Goal: Transaction & Acquisition: Purchase product/service

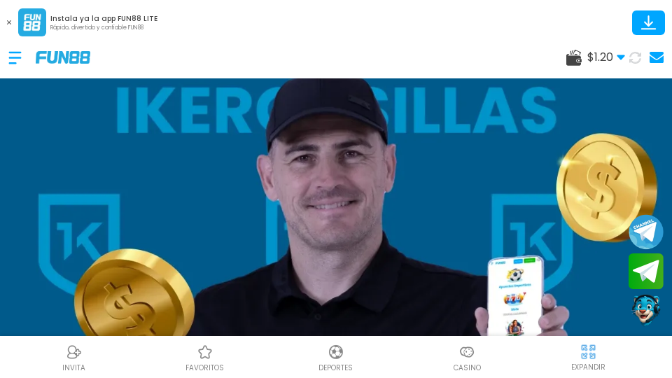
click at [621, 57] on use at bounding box center [621, 57] width 8 height 5
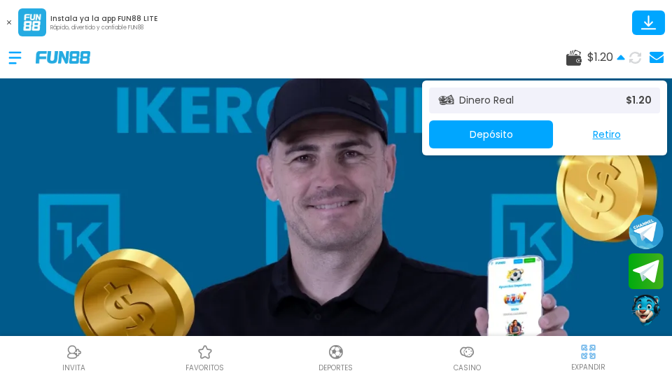
click at [618, 55] on icon at bounding box center [621, 57] width 8 height 8
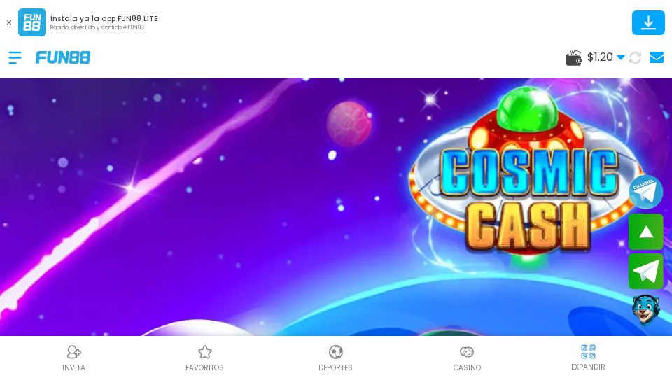
click at [645, 55] on button at bounding box center [635, 57] width 25 height 25
click at [629, 55] on icon at bounding box center [635, 57] width 17 height 17
click at [620, 55] on use at bounding box center [621, 57] width 8 height 5
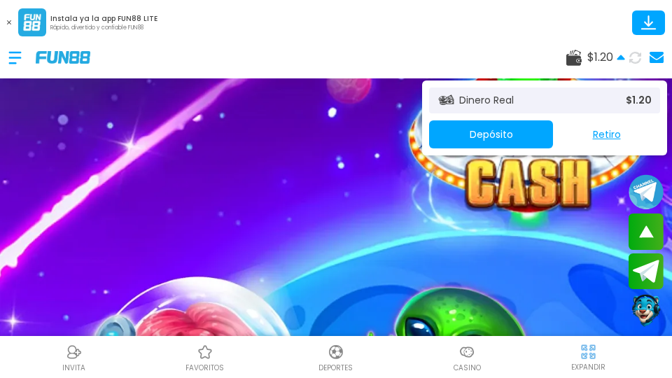
click at [620, 55] on icon at bounding box center [621, 57] width 8 height 8
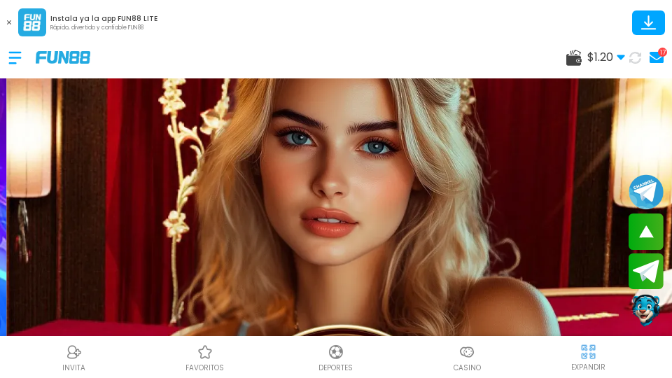
click at [657, 55] on use at bounding box center [657, 57] width 14 height 11
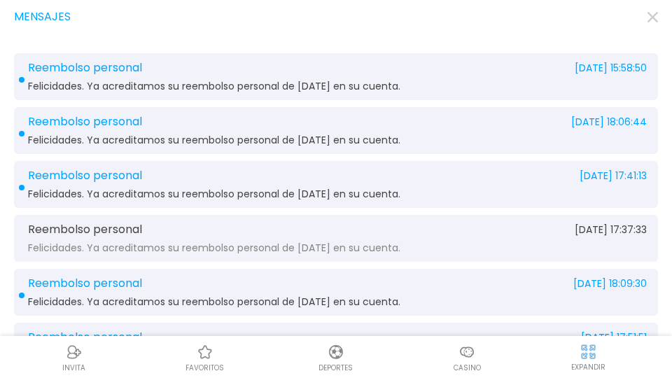
click at [654, 20] on icon "button" at bounding box center [653, 17] width 11 height 11
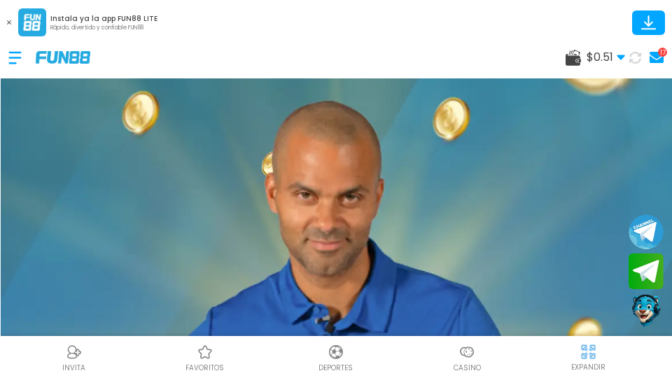
click at [662, 53] on div "17" at bounding box center [662, 52] width 9 height 9
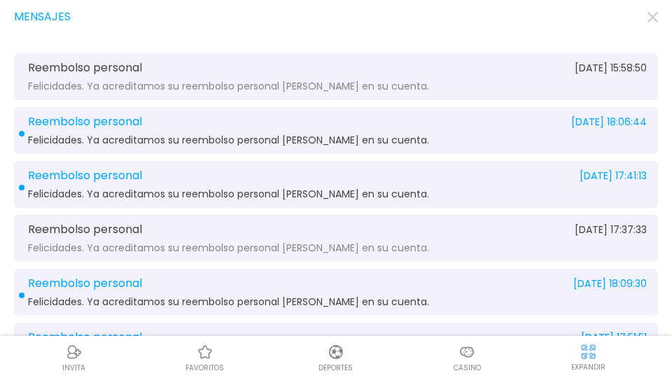
click at [639, 20] on div "Mensajes" at bounding box center [336, 16] width 644 height 17
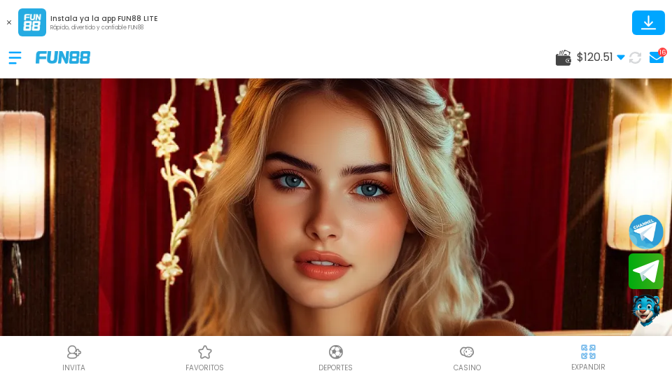
click at [621, 57] on use at bounding box center [621, 57] width 8 height 5
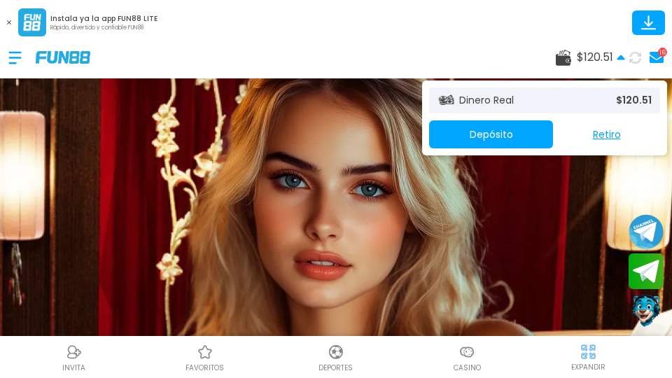
click at [619, 142] on button "Retiro" at bounding box center [606, 134] width 107 height 28
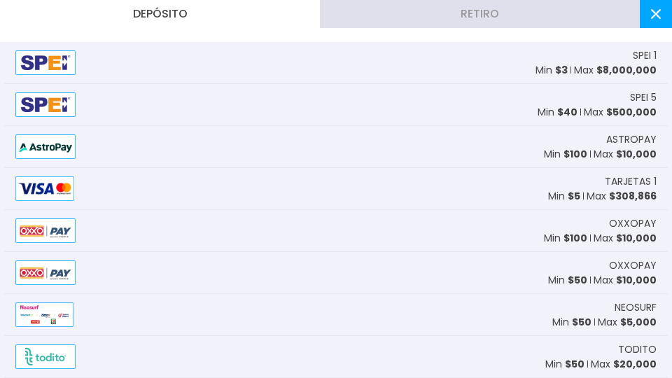
click at [570, 11] on button "Retiro" at bounding box center [480, 14] width 320 height 28
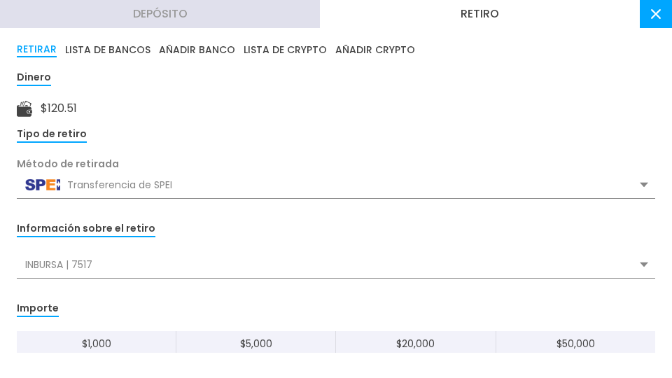
click at [221, 43] on button "AÑADIR BANCO" at bounding box center [197, 49] width 76 height 15
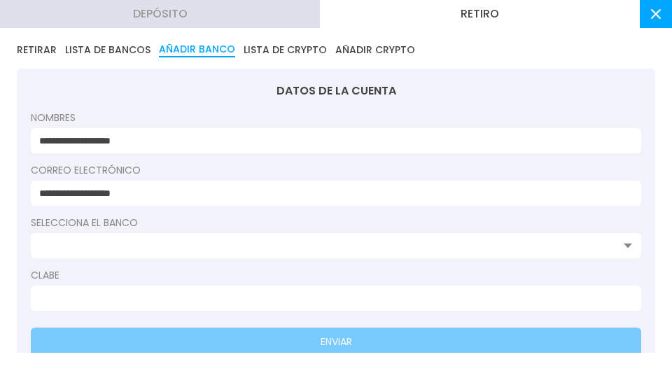
click at [221, 251] on input at bounding box center [331, 246] width 585 height 15
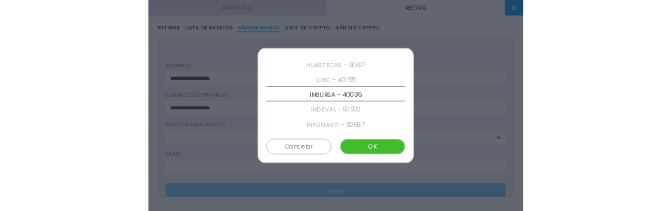
scroll to position [1889, 0]
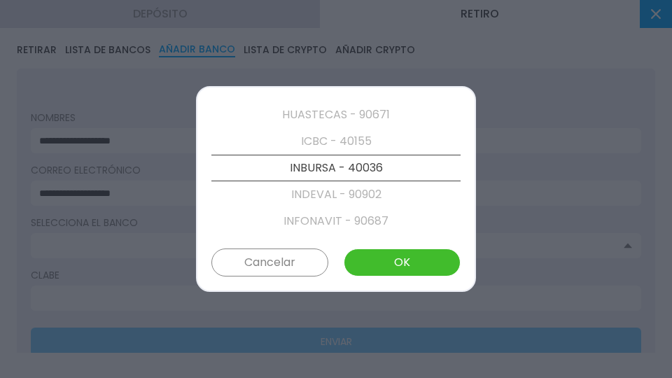
click at [311, 161] on p "INBURSA - 40036" at bounding box center [335, 168] width 249 height 27
click at [401, 258] on button "OK" at bounding box center [402, 263] width 117 height 28
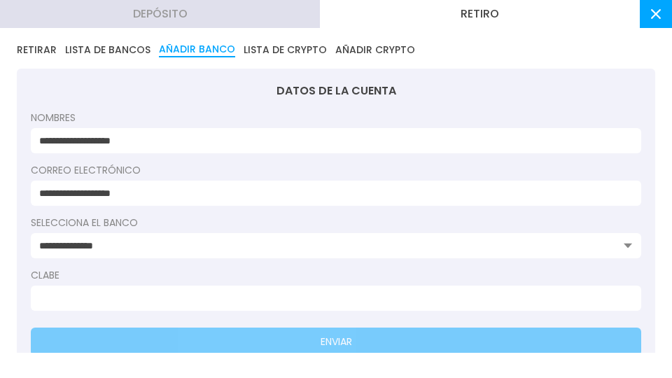
type input "**********"
click at [323, 303] on input at bounding box center [331, 298] width 585 height 15
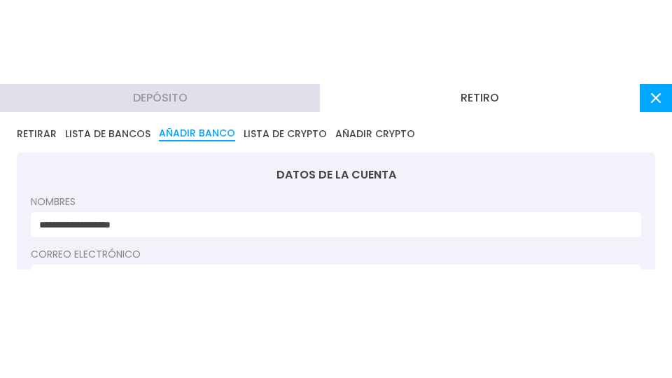
scroll to position [184, 0]
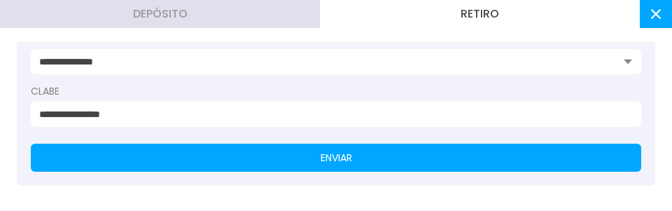
type input "**********"
click button "ENVIAR" at bounding box center [336, 158] width 611 height 28
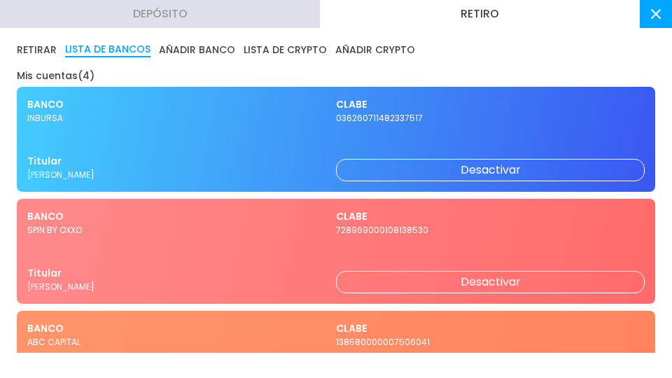
scroll to position [223, 0]
click at [382, 167] on button "Desactivar" at bounding box center [490, 170] width 309 height 22
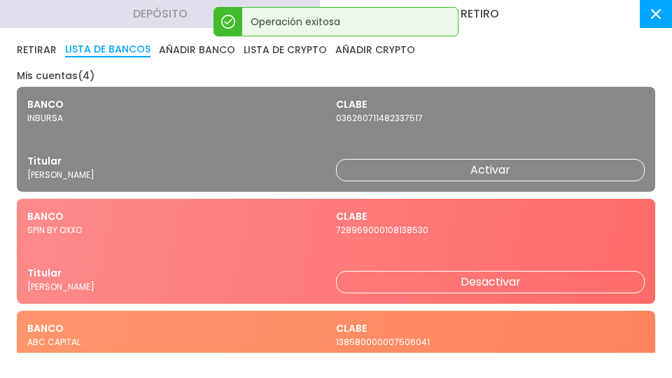
click at [382, 167] on button "Activar" at bounding box center [490, 170] width 309 height 22
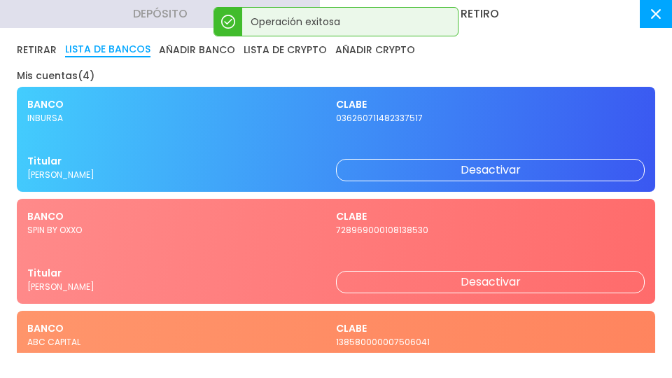
scroll to position [252, 0]
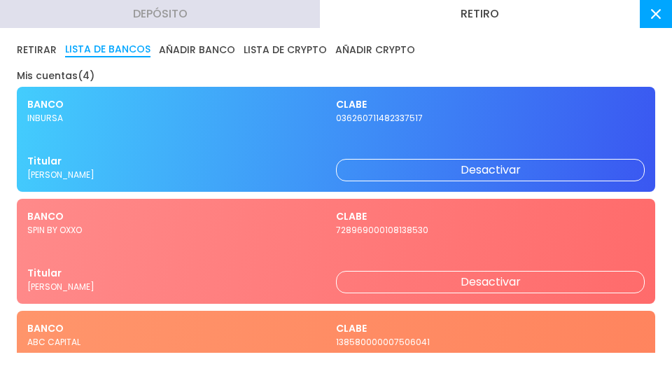
click at [382, 176] on button "Desactivar" at bounding box center [490, 170] width 309 height 22
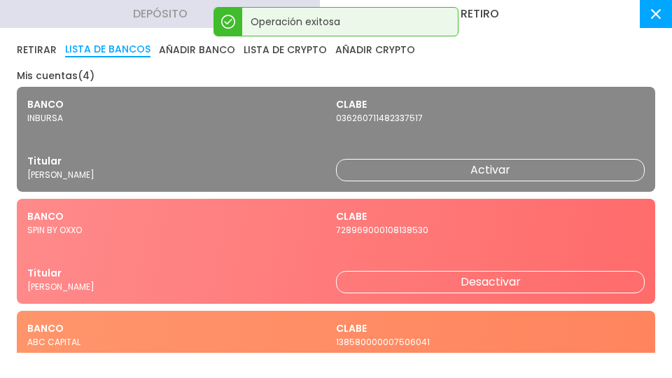
click at [382, 281] on button "Desactivar" at bounding box center [490, 282] width 309 height 22
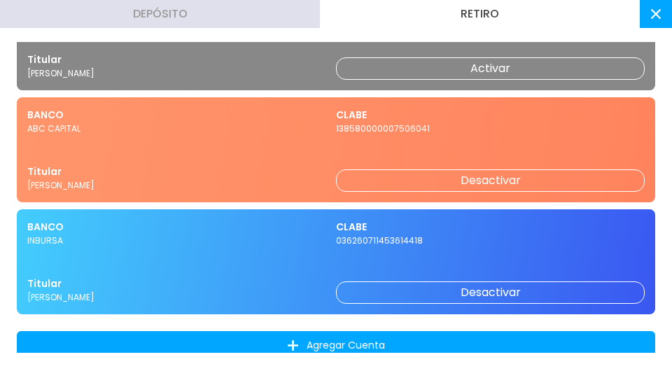
scroll to position [401, 0]
click at [382, 182] on button "Desactivar" at bounding box center [490, 180] width 309 height 22
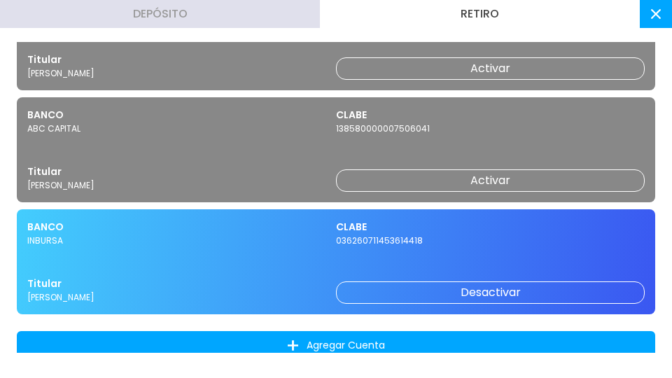
scroll to position [189, 0]
click at [660, 8] on button at bounding box center [656, 14] width 32 height 28
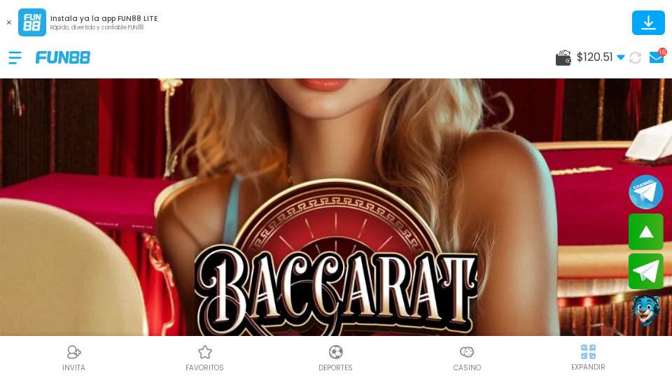
click at [584, 55] on span "$ 120.51" at bounding box center [601, 57] width 48 height 17
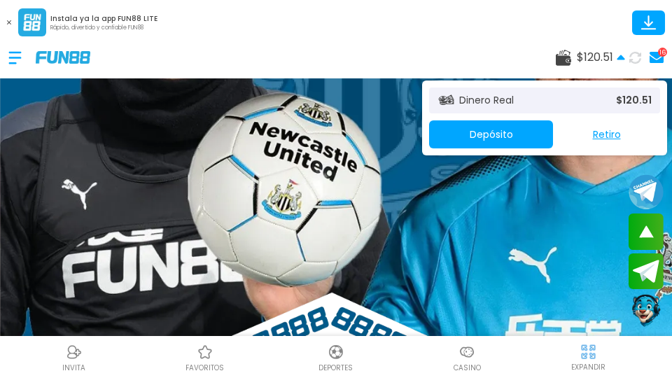
click at [604, 134] on button "Retiro" at bounding box center [606, 134] width 107 height 28
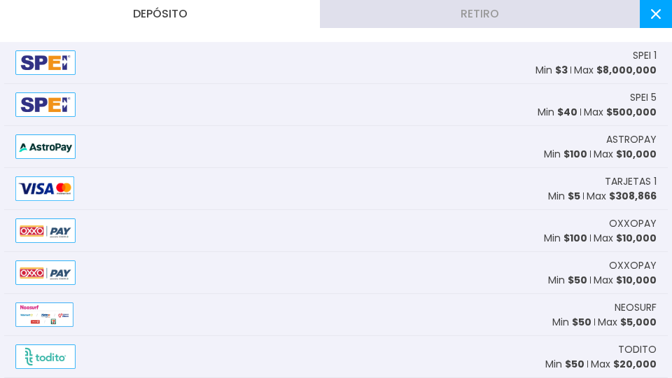
scroll to position [153, 0]
click at [471, 27] on button "Retiro" at bounding box center [480, 14] width 320 height 28
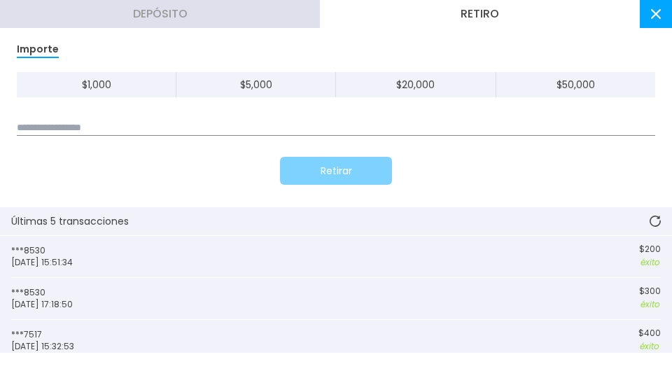
scroll to position [231, 0]
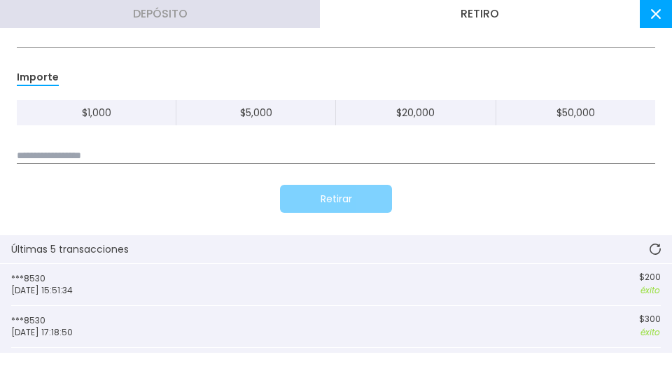
click at [226, 155] on input at bounding box center [336, 155] width 639 height 15
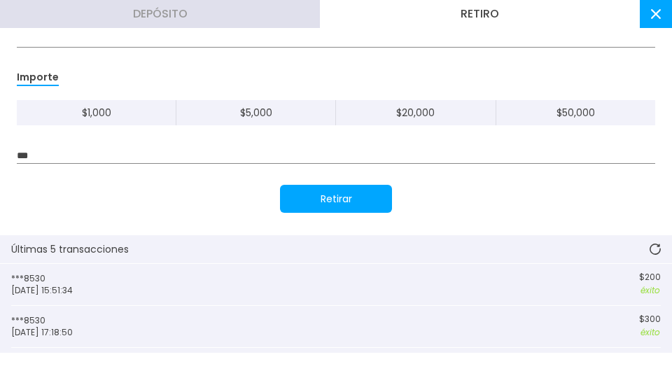
type input "***"
click button "Retirar" at bounding box center [336, 199] width 112 height 28
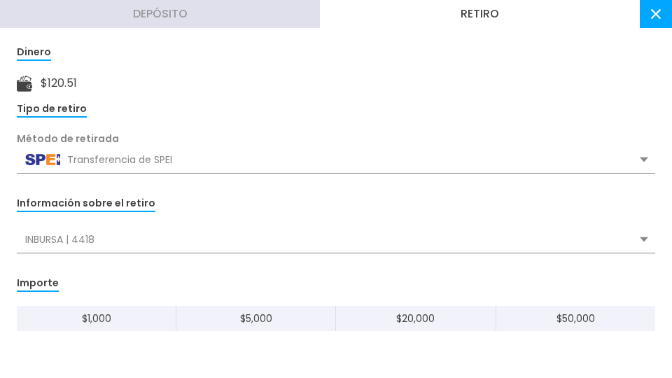
scroll to position [0, 0]
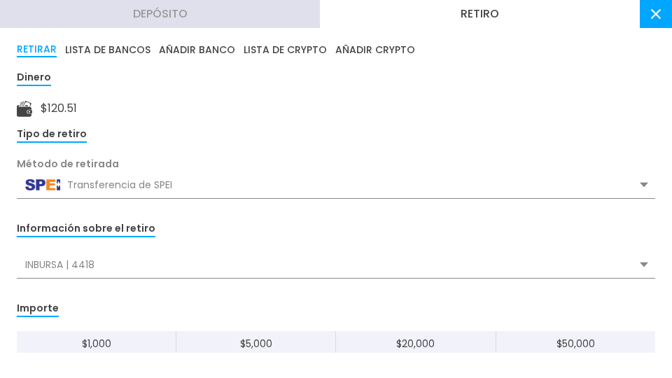
click at [649, 0] on button at bounding box center [656, 14] width 32 height 28
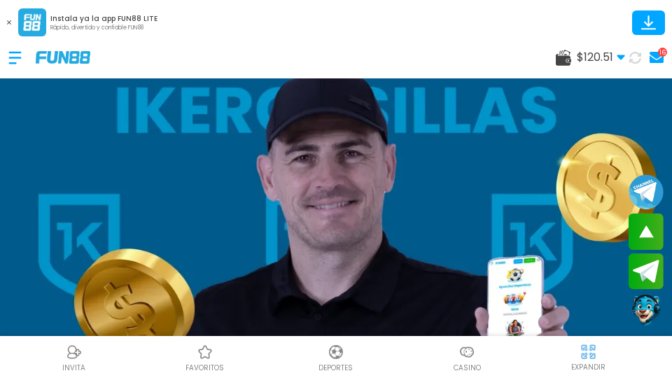
click at [631, 50] on button at bounding box center [635, 58] width 20 height 20
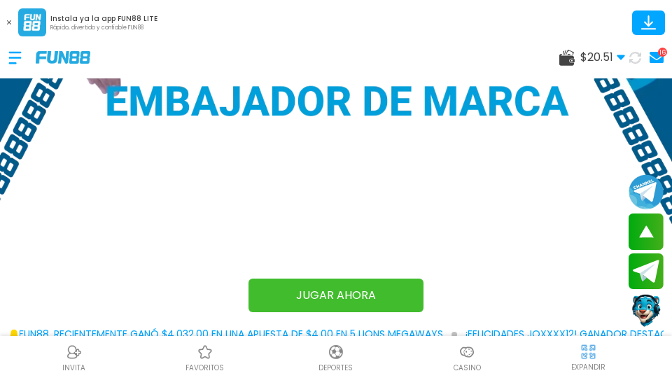
scroll to position [689, 0]
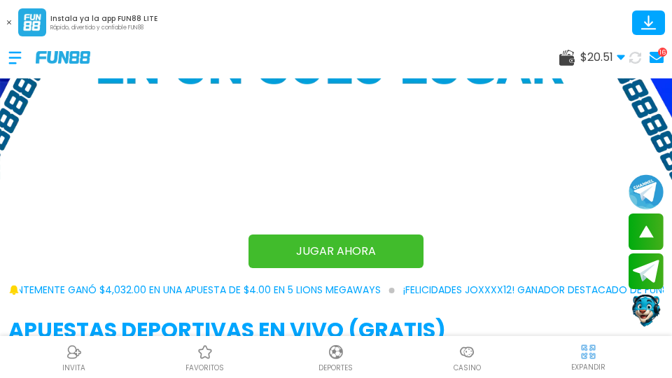
click at [478, 367] on p "Casino" at bounding box center [467, 368] width 27 height 11
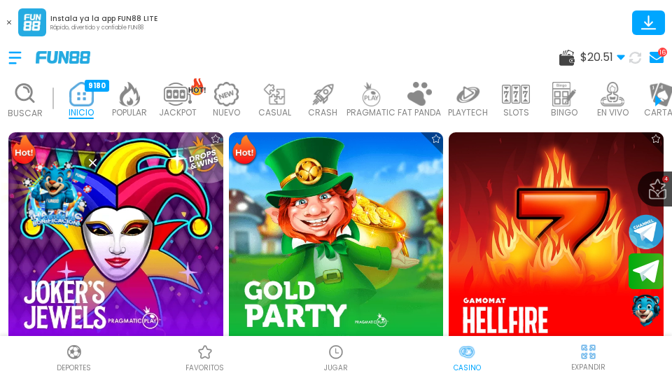
scroll to position [421, 0]
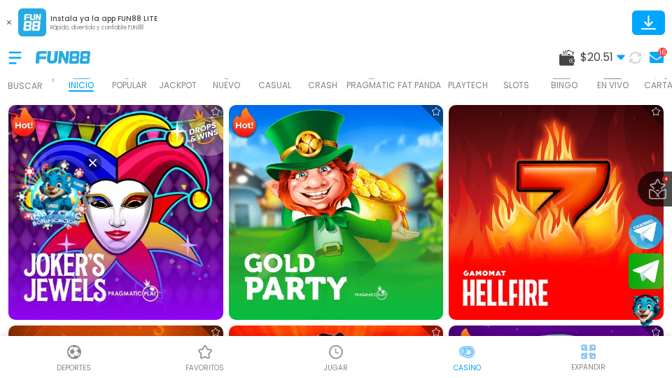
click at [332, 372] on p "JUGAR" at bounding box center [336, 368] width 24 height 11
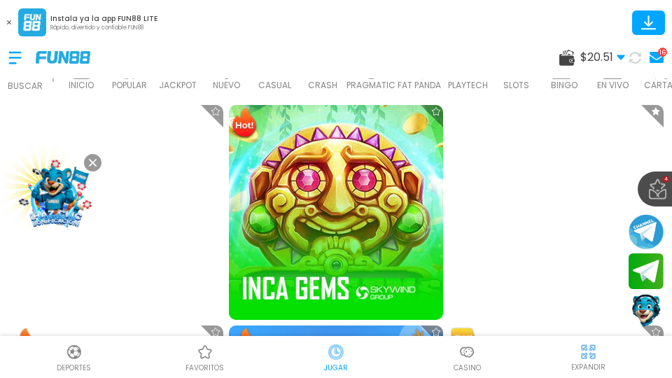
click at [92, 163] on use at bounding box center [93, 163] width 8 height 8
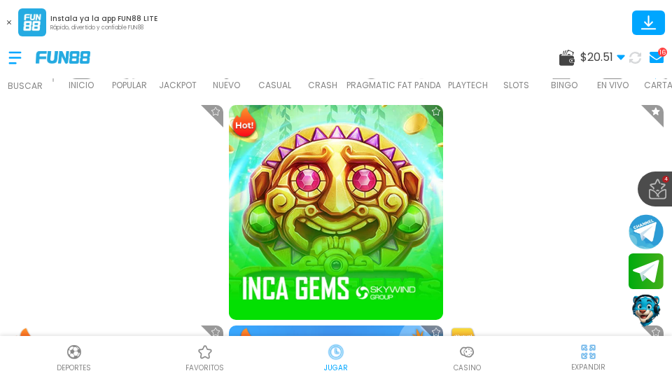
click at [294, 163] on img at bounding box center [336, 212] width 215 height 215
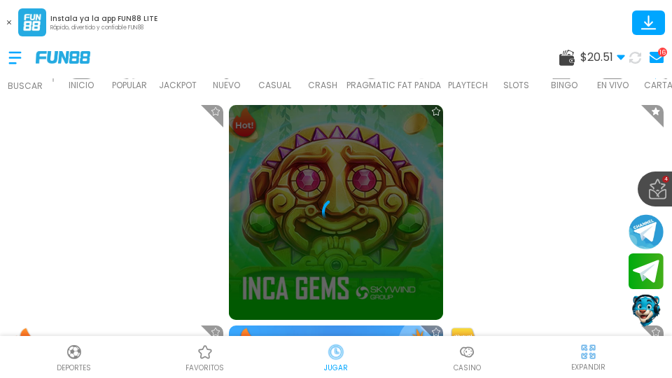
click at [8, 20] on icon at bounding box center [9, 22] width 4 height 4
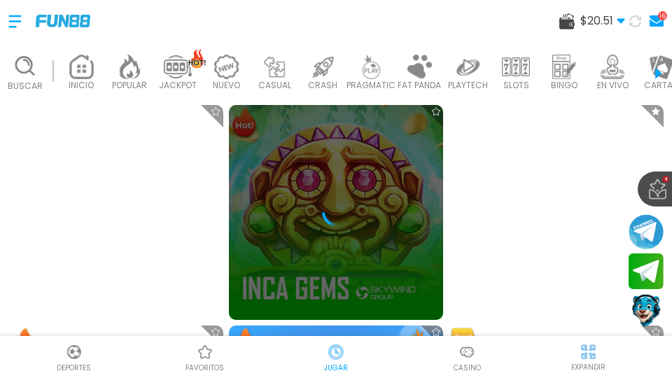
click at [585, 358] on img at bounding box center [589, 352] width 18 height 18
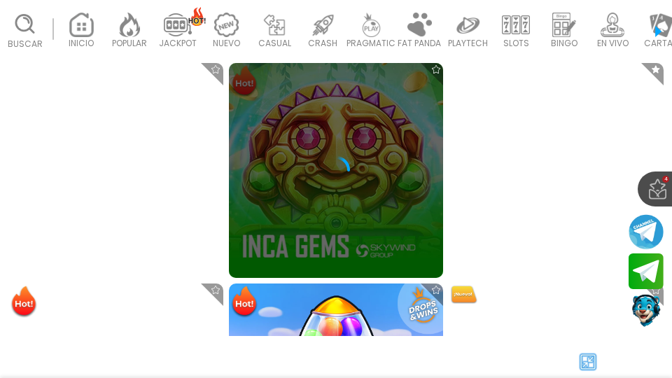
click at [363, 164] on div at bounding box center [336, 170] width 215 height 28
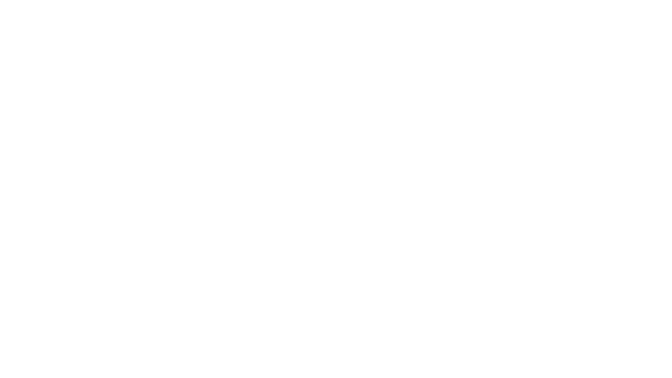
click at [363, 164] on body at bounding box center [336, 189] width 672 height 378
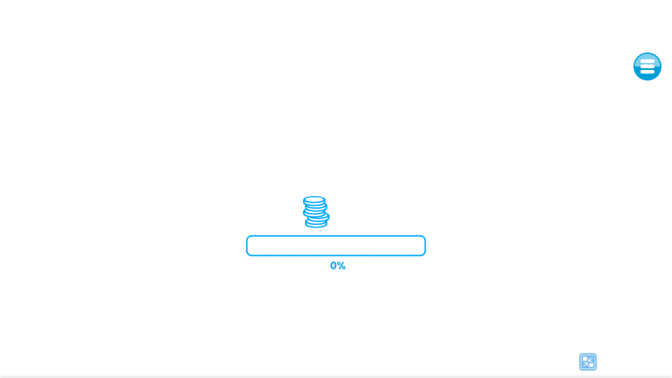
click at [363, 164] on iframe at bounding box center [336, 189] width 672 height 378
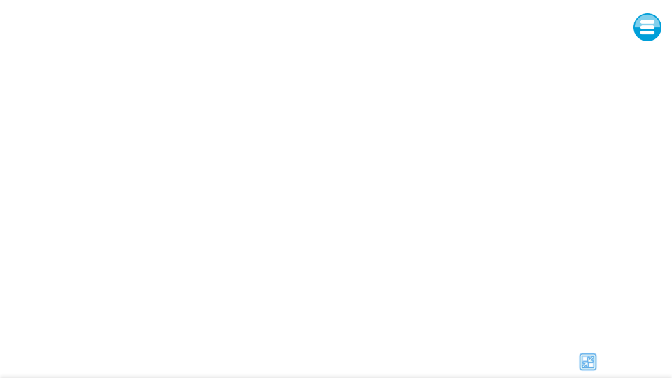
scroll to position [42, 0]
click at [599, 363] on div at bounding box center [588, 361] width 151 height 21
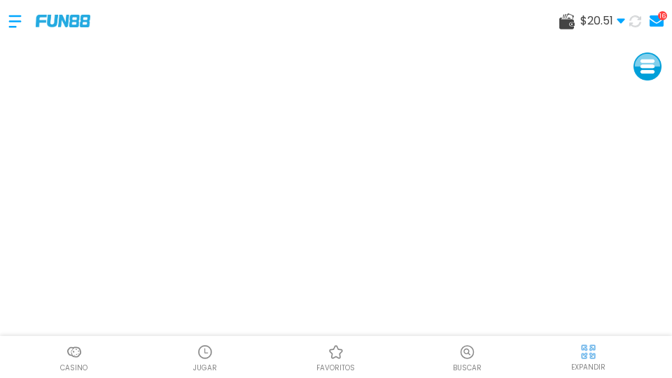
scroll to position [0, 0]
click at [611, 20] on span "$ 20.51" at bounding box center [602, 21] width 45 height 17
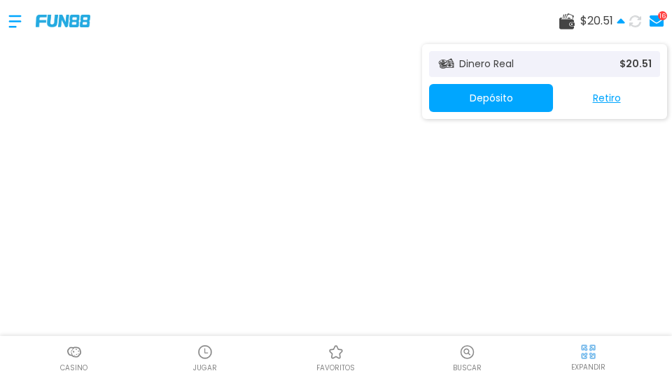
click at [611, 93] on button "Retiro" at bounding box center [606, 98] width 107 height 28
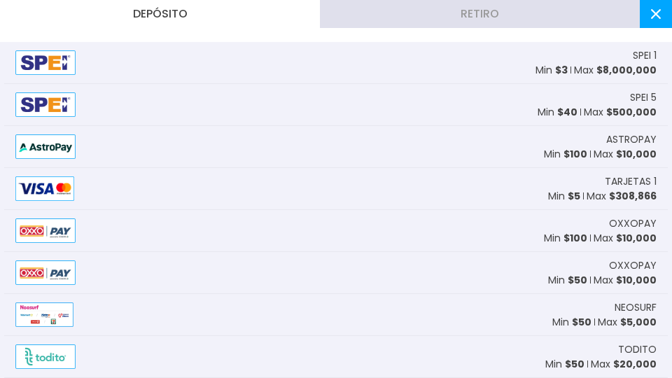
click at [611, 25] on button "Retiro" at bounding box center [480, 14] width 320 height 28
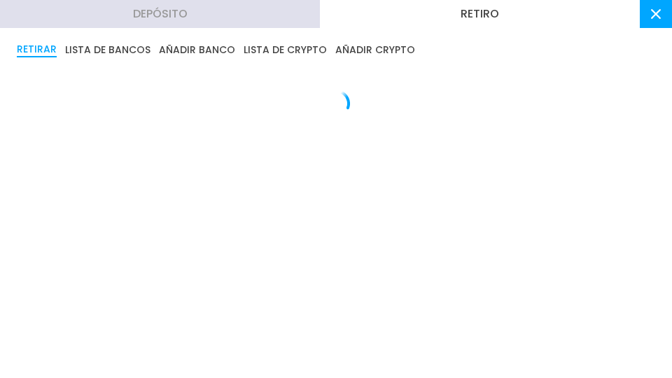
click at [611, 8] on button "Retiro" at bounding box center [480, 14] width 320 height 28
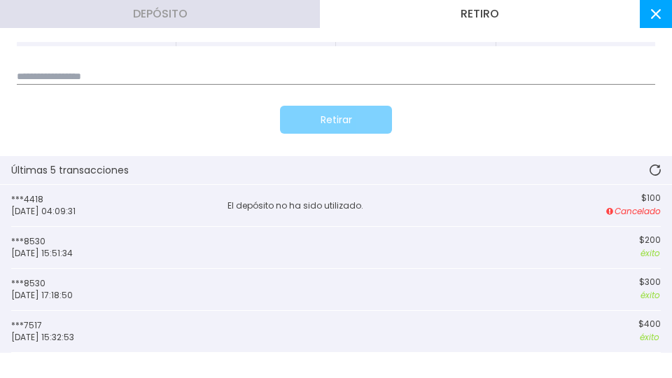
scroll to position [270, 0]
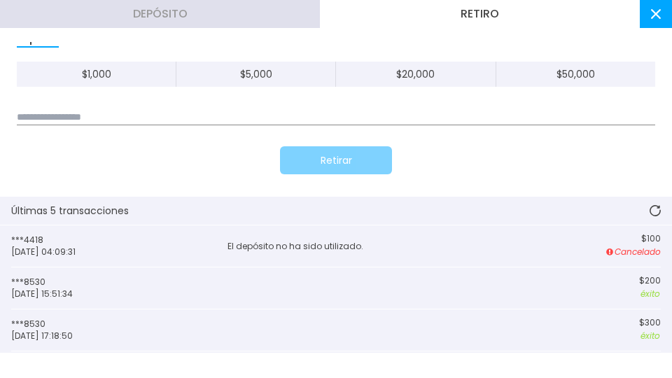
click at [304, 120] on input at bounding box center [336, 117] width 639 height 15
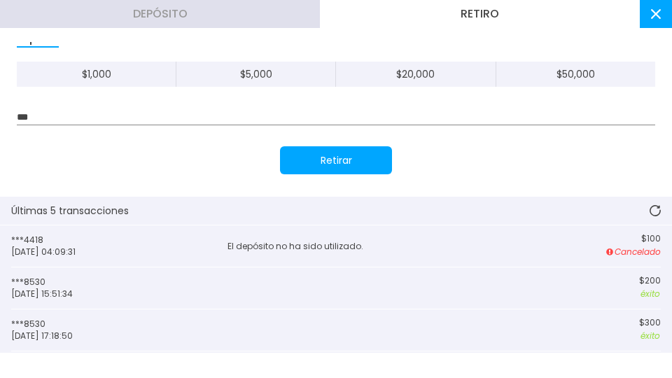
type input "***"
click at [304, 151] on button "Retirar" at bounding box center [336, 160] width 112 height 28
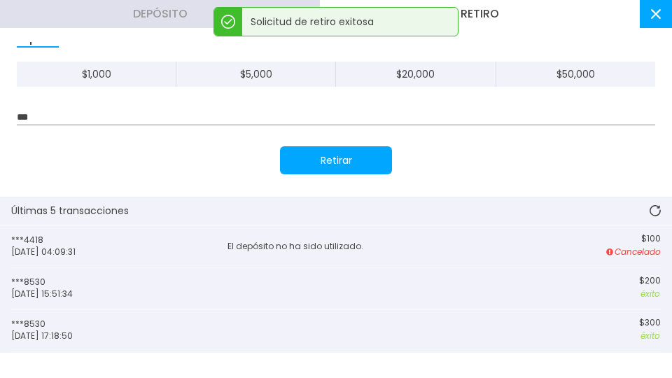
click at [646, 209] on button at bounding box center [656, 211] width 34 height 28
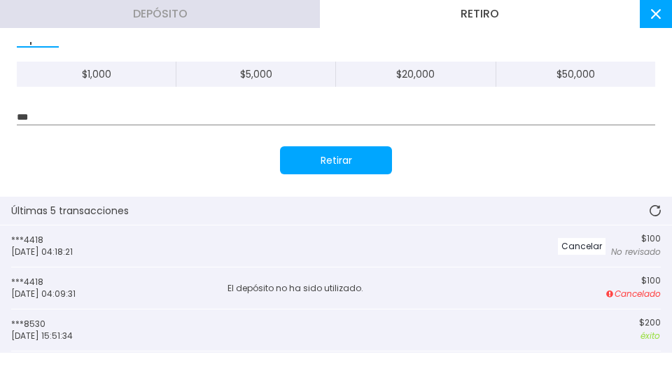
click at [662, 212] on button at bounding box center [656, 211] width 34 height 28
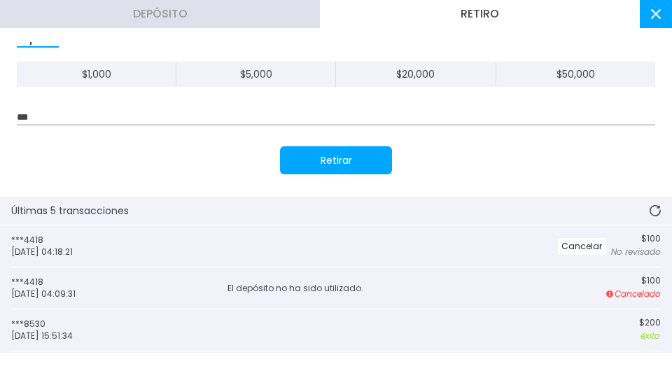
click at [662, 212] on button at bounding box center [656, 211] width 34 height 28
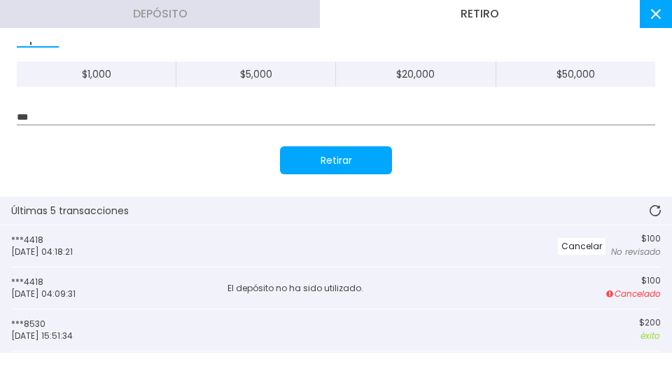
click at [643, 212] on button at bounding box center [656, 211] width 34 height 28
click at [660, 212] on use at bounding box center [656, 211] width 12 height 12
click at [656, 210] on icon at bounding box center [655, 210] width 11 height 11
click at [656, 21] on button at bounding box center [656, 14] width 32 height 28
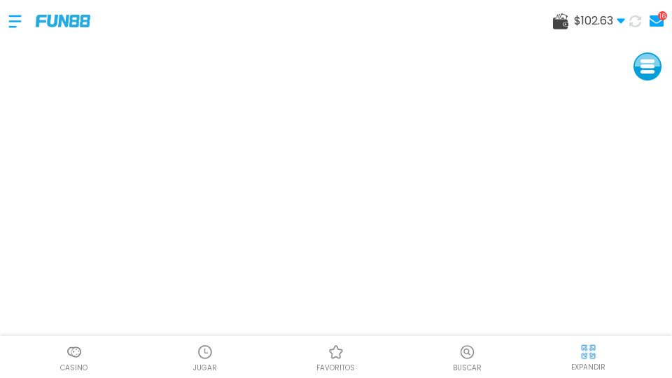
click at [639, 18] on use at bounding box center [635, 21] width 13 height 13
click at [621, 18] on icon at bounding box center [621, 21] width 8 height 8
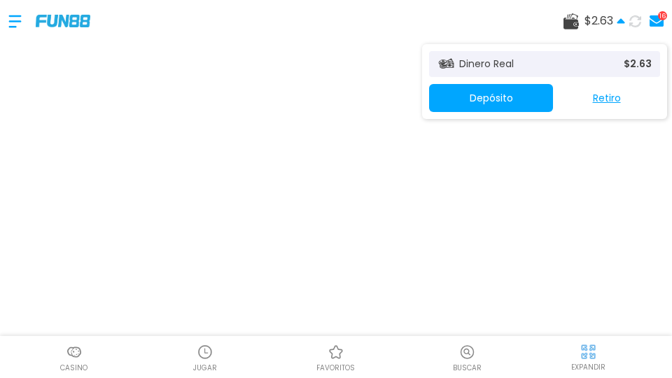
click at [621, 98] on button "Retiro" at bounding box center [606, 98] width 107 height 28
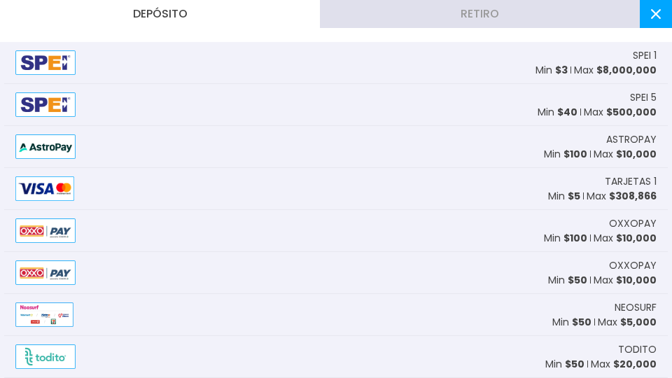
click at [621, 0] on button "Retiro" at bounding box center [480, 14] width 320 height 28
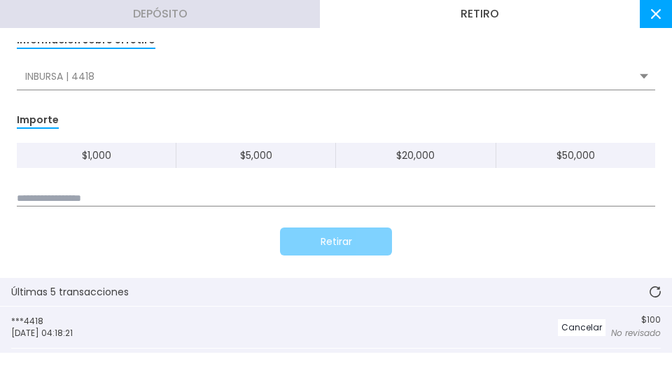
scroll to position [271, 0]
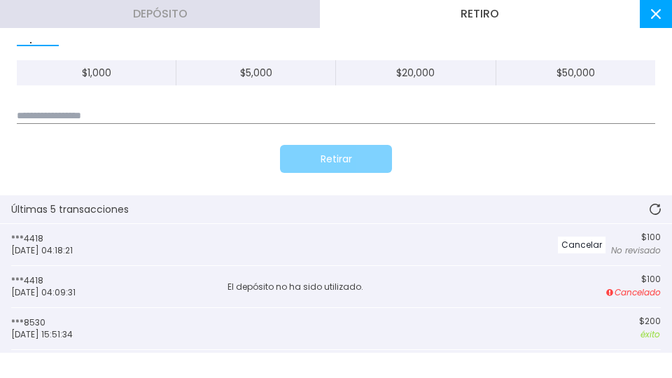
click at [647, 214] on button at bounding box center [656, 209] width 34 height 28
click at [657, 214] on button at bounding box center [656, 209] width 34 height 28
click at [657, 214] on icon at bounding box center [655, 209] width 11 height 11
click at [657, 214] on icon at bounding box center [655, 209] width 12 height 12
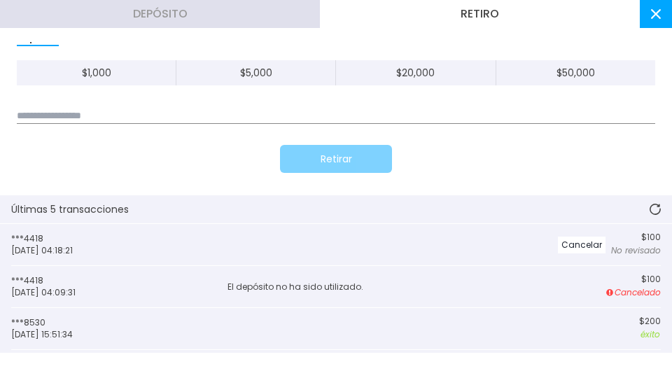
click at [657, 204] on use at bounding box center [655, 209] width 11 height 11
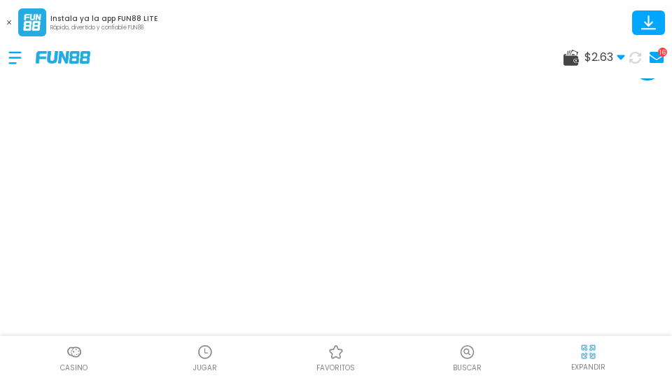
click at [607, 55] on span "$ 2.63" at bounding box center [605, 57] width 41 height 17
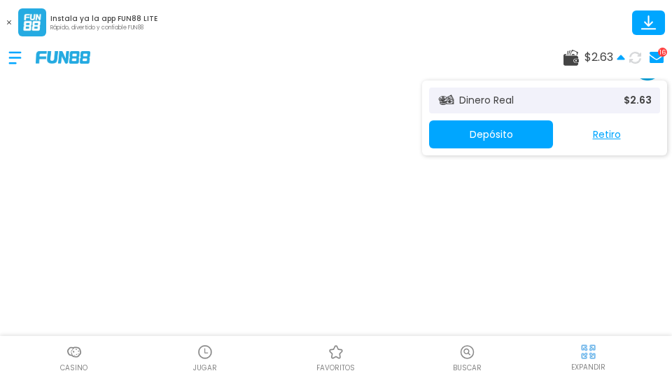
click at [622, 134] on button "Retiro" at bounding box center [606, 134] width 107 height 28
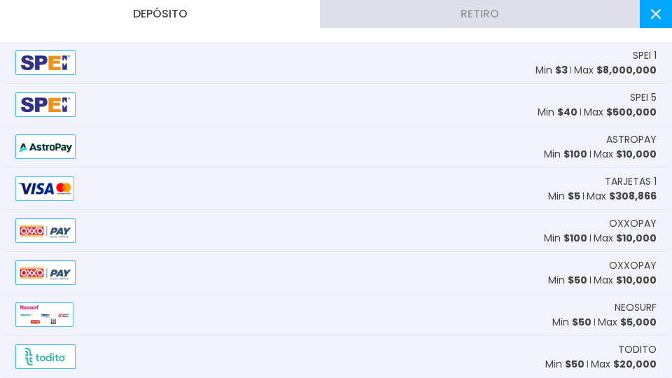
click at [607, 16] on button "Retiro" at bounding box center [480, 14] width 320 height 28
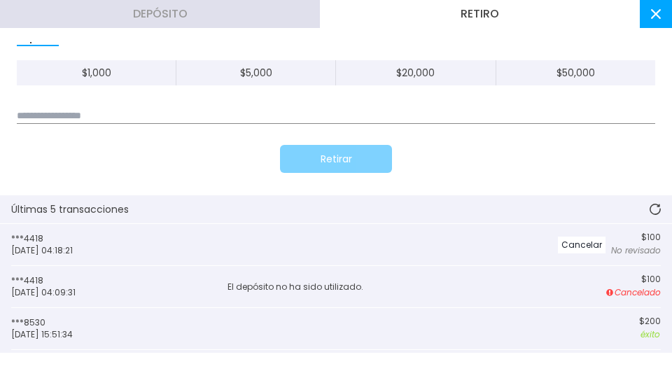
scroll to position [294, 0]
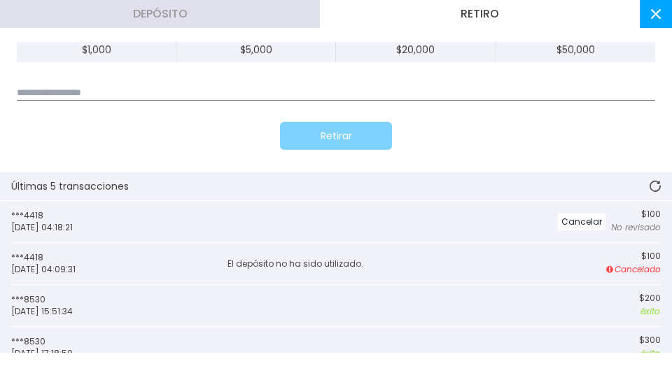
click at [646, 174] on button at bounding box center [656, 186] width 34 height 28
click at [663, 181] on button at bounding box center [656, 186] width 34 height 28
click at [663, 181] on button at bounding box center [656, 186] width 36 height 30
click at [663, 181] on button at bounding box center [656, 186] width 34 height 28
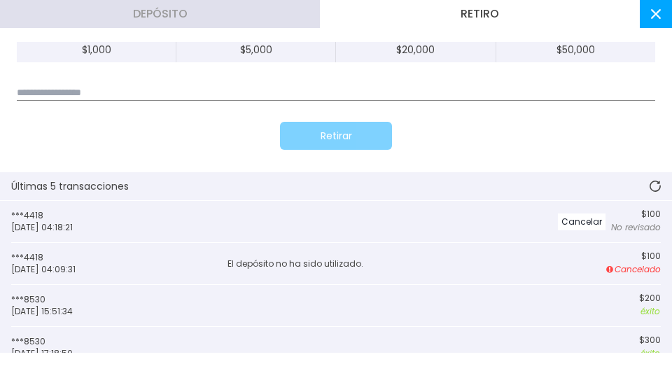
click at [648, 181] on button at bounding box center [656, 186] width 34 height 28
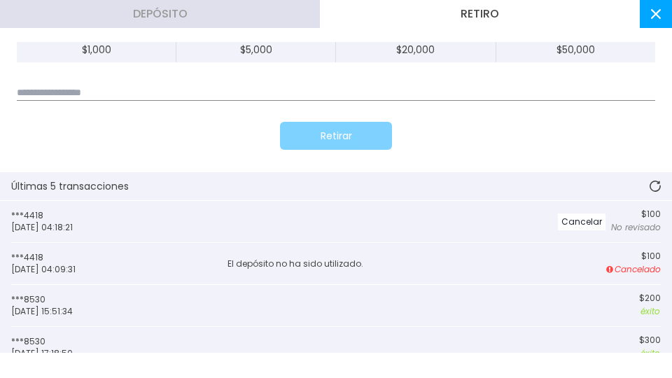
click at [663, 0] on button at bounding box center [656, 14] width 32 height 28
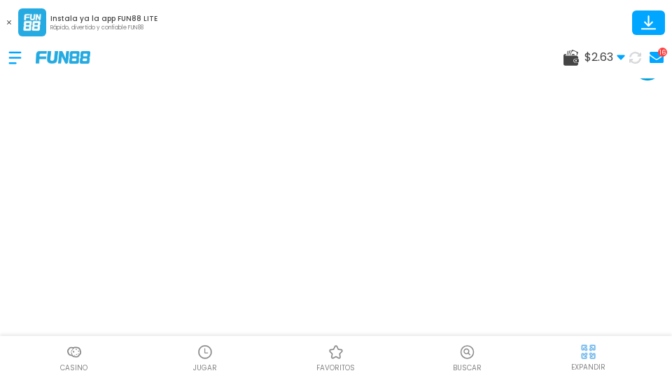
click at [584, 349] on img at bounding box center [589, 352] width 18 height 18
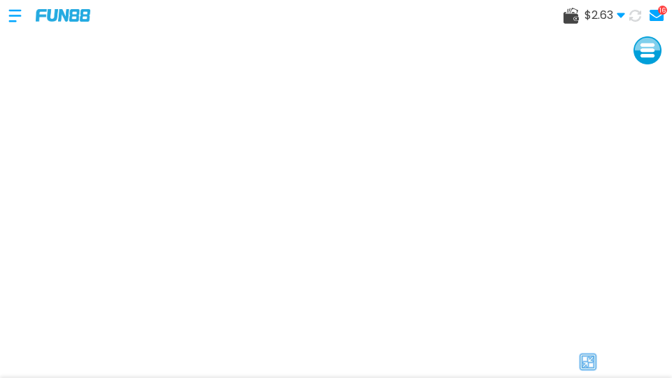
scroll to position [0, 0]
click at [641, 11] on use at bounding box center [635, 15] width 12 height 12
click at [74, 11] on img at bounding box center [63, 15] width 55 height 12
click at [74, 11] on body "Instala ya la app FUN88 LITE Rápido, divertido y confiable FUN88 $ 2.33 Dinero …" at bounding box center [336, 210] width 672 height 420
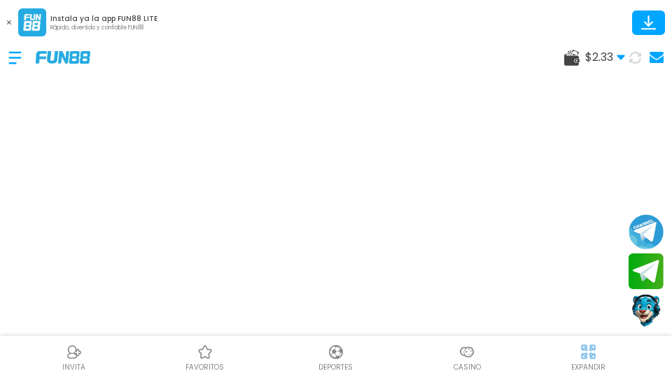
click at [74, 11] on div "Instala ya la app FUN88 LITE Rápido, divertido y confiable FUN88" at bounding box center [79, 22] width 158 height 28
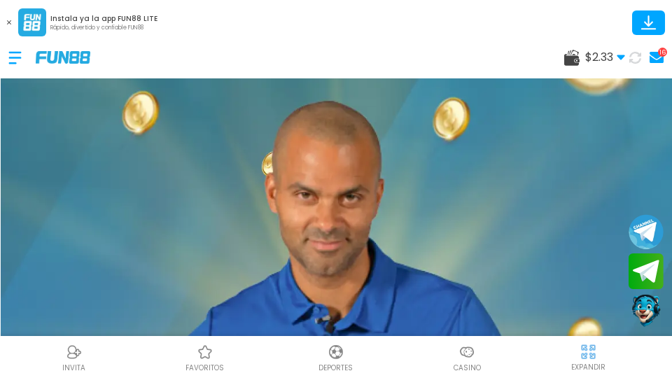
click at [621, 57] on use at bounding box center [621, 57] width 8 height 5
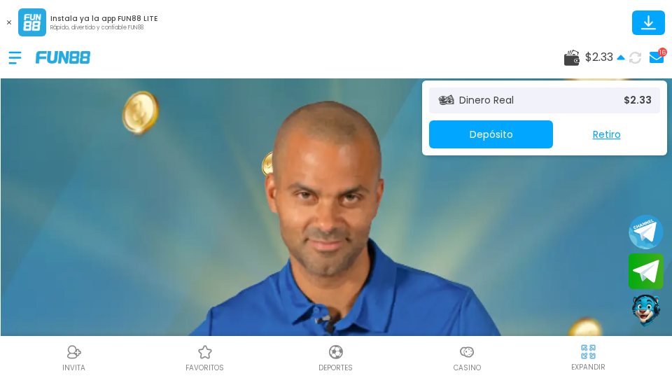
click at [618, 136] on button "Retiro" at bounding box center [606, 134] width 107 height 28
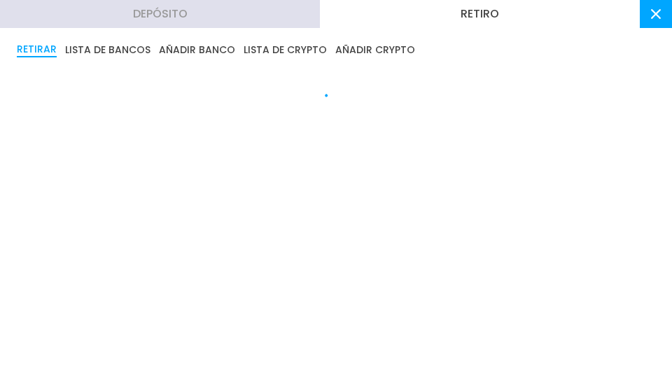
click at [602, 15] on button "Retiro" at bounding box center [480, 14] width 320 height 28
click at [602, 113] on div at bounding box center [336, 93] width 639 height 49
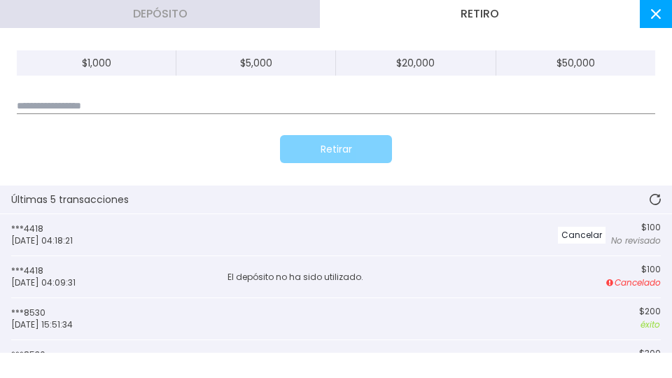
scroll to position [187, 0]
click at [649, 199] on button at bounding box center [656, 200] width 34 height 28
click at [652, 199] on icon at bounding box center [655, 199] width 11 height 11
click at [651, 195] on icon at bounding box center [655, 199] width 11 height 11
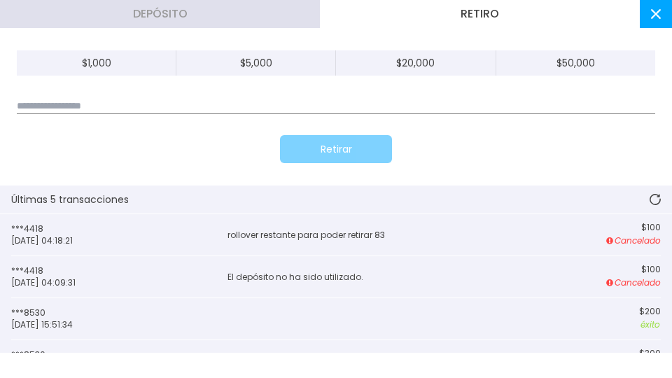
scroll to position [0, 0]
click at [664, 0] on button at bounding box center [656, 14] width 32 height 28
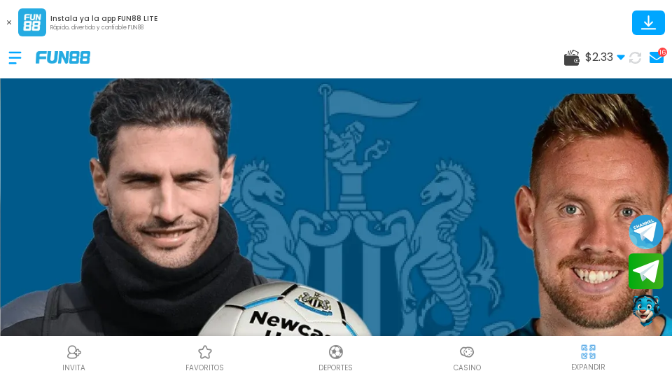
click at [629, 57] on use at bounding box center [635, 57] width 13 height 13
click at [614, 57] on span "$ 2.33" at bounding box center [605, 57] width 40 height 17
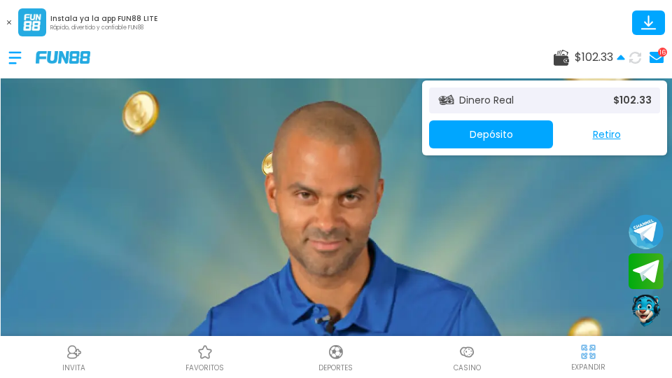
click at [614, 57] on span "$ 102.33" at bounding box center [600, 57] width 50 height 17
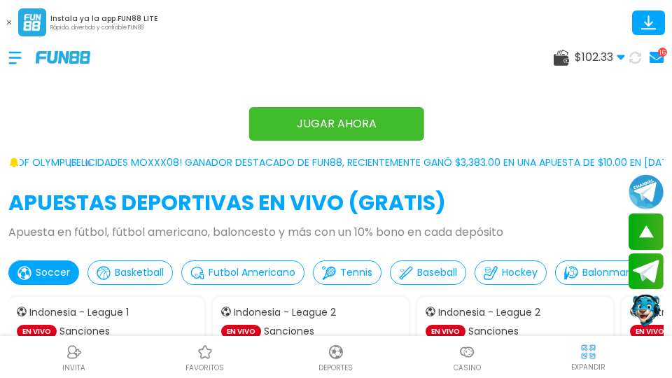
scroll to position [802, 0]
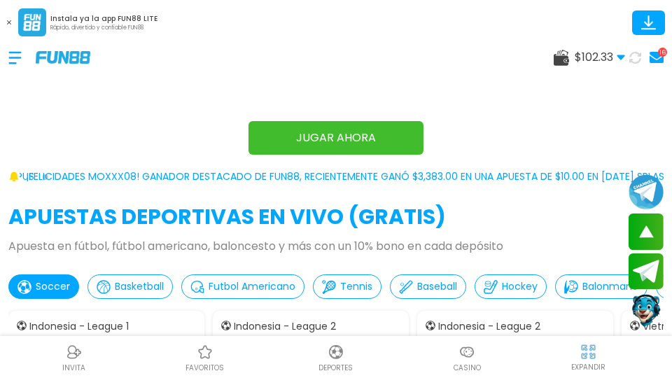
click at [9, 22] on use at bounding box center [9, 22] width 4 height 4
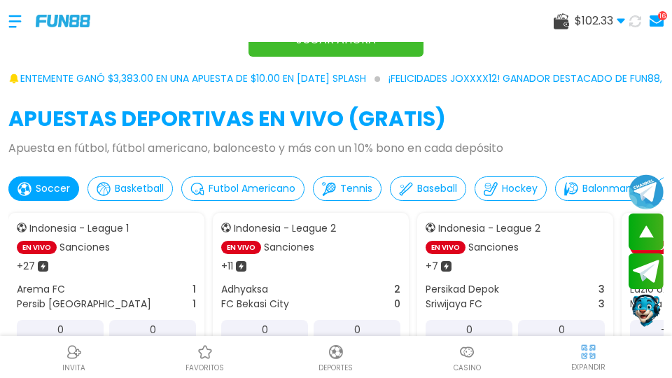
scroll to position [931, 0]
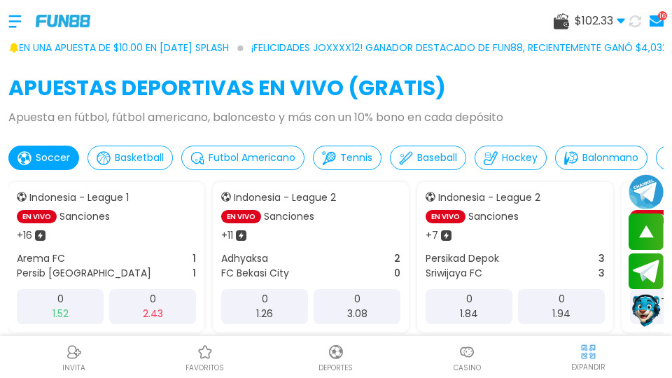
click at [479, 359] on div "Casino" at bounding box center [467, 358] width 131 height 32
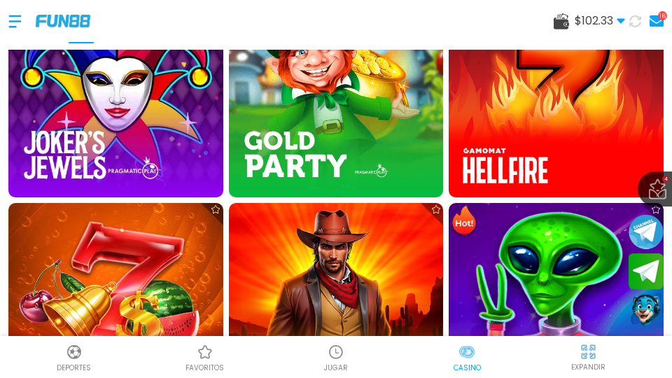
scroll to position [635, 0]
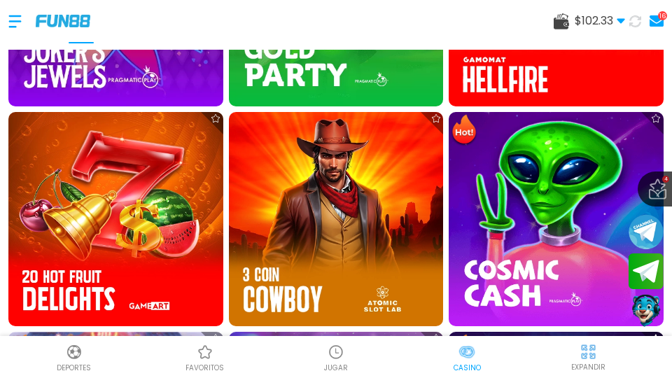
click at [326, 362] on div at bounding box center [336, 352] width 21 height 21
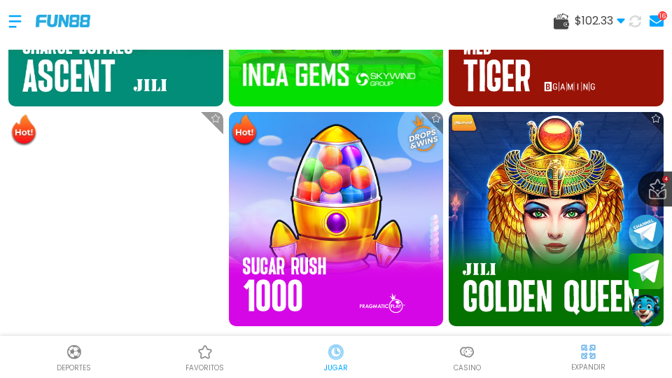
click at [548, 151] on img at bounding box center [556, 219] width 215 height 215
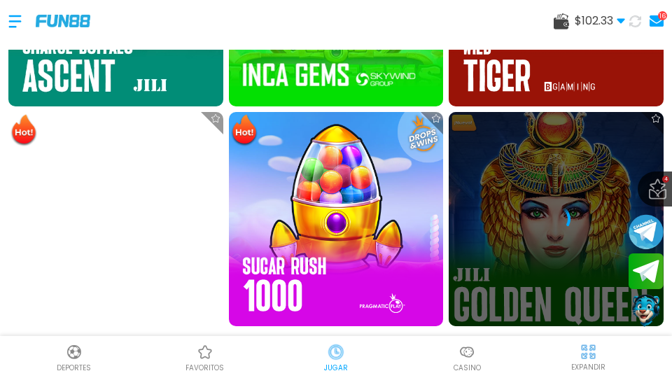
scroll to position [710, 0]
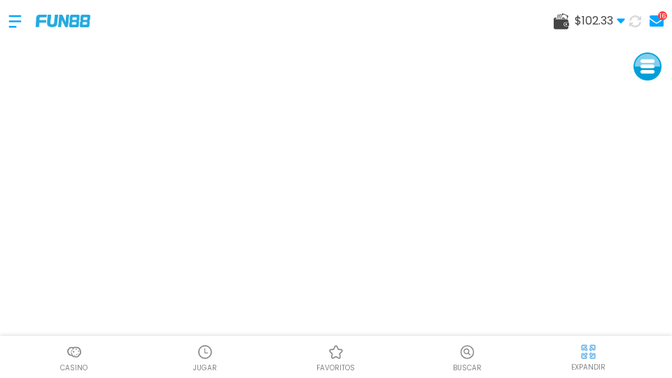
click at [594, 344] on img at bounding box center [589, 352] width 18 height 18
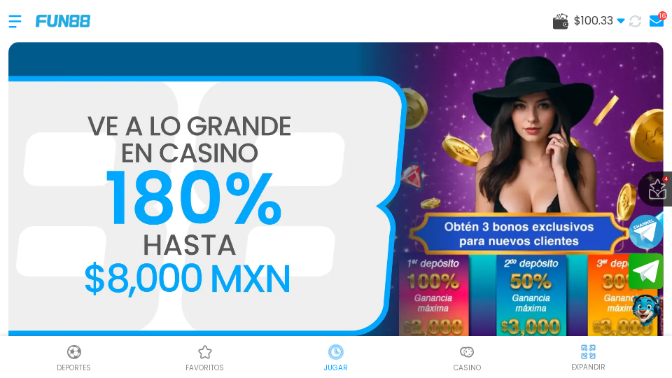
click at [597, 20] on span "$ 100.33" at bounding box center [599, 21] width 51 height 17
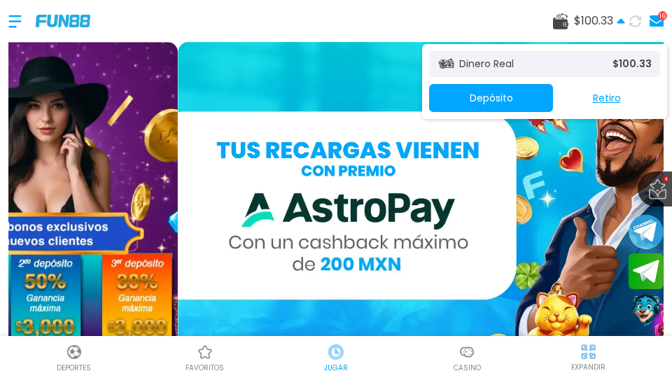
click at [597, 92] on button "Retiro" at bounding box center [606, 98] width 107 height 28
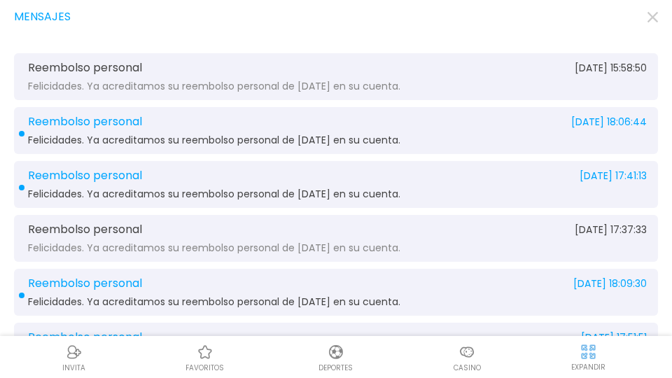
click at [648, 18] on icon "button" at bounding box center [653, 17] width 11 height 11
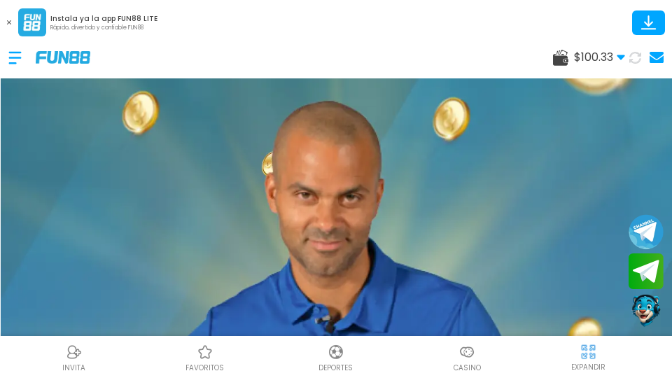
click at [577, 59] on span "$ 100.33" at bounding box center [599, 57] width 51 height 17
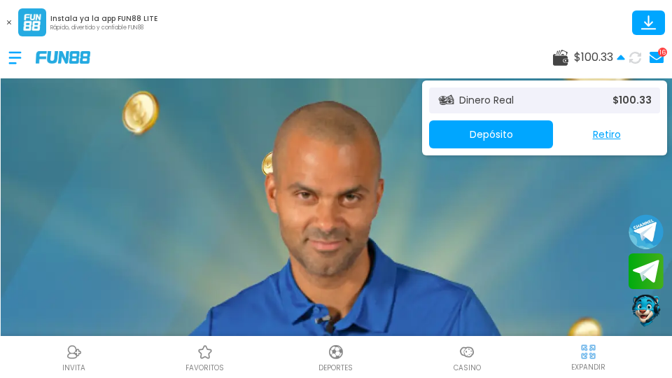
click at [594, 130] on button "Retiro" at bounding box center [606, 134] width 107 height 28
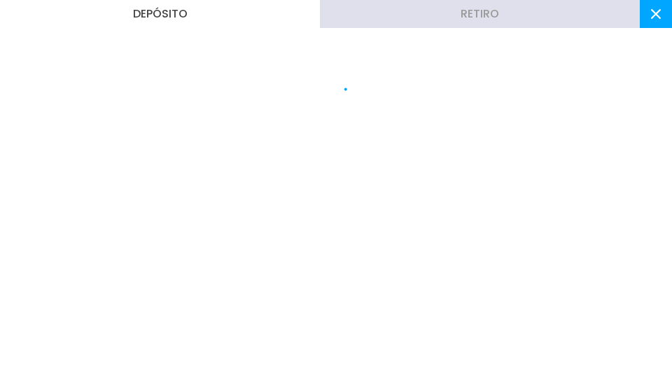
click at [461, 20] on button "Retiro" at bounding box center [480, 14] width 320 height 28
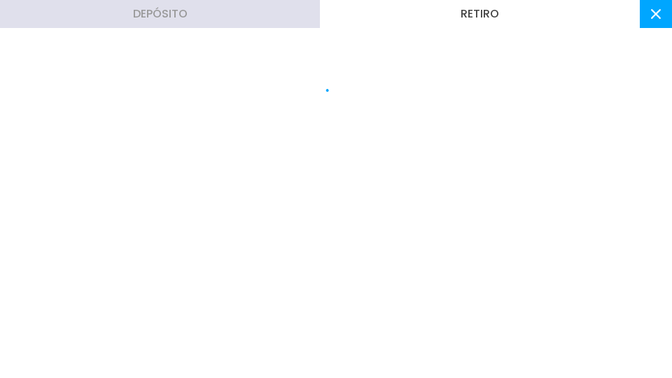
click at [461, 20] on button "Retiro" at bounding box center [480, 14] width 320 height 28
click at [461, 195] on div "Depósito Retiro" at bounding box center [336, 189] width 672 height 378
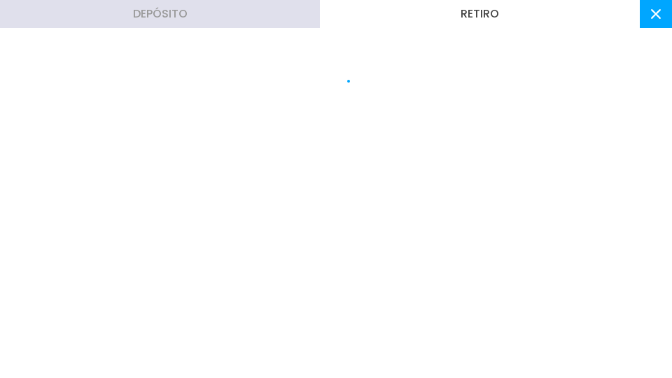
click at [461, 195] on div "Depósito Retiro" at bounding box center [336, 189] width 672 height 378
click at [654, 17] on use at bounding box center [656, 14] width 10 height 10
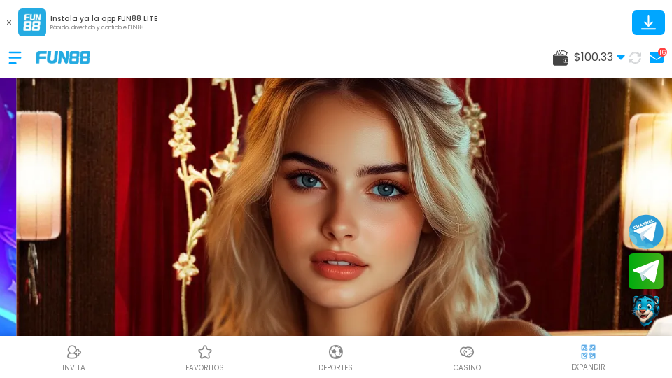
click at [610, 54] on span "$ 100.33" at bounding box center [599, 57] width 51 height 17
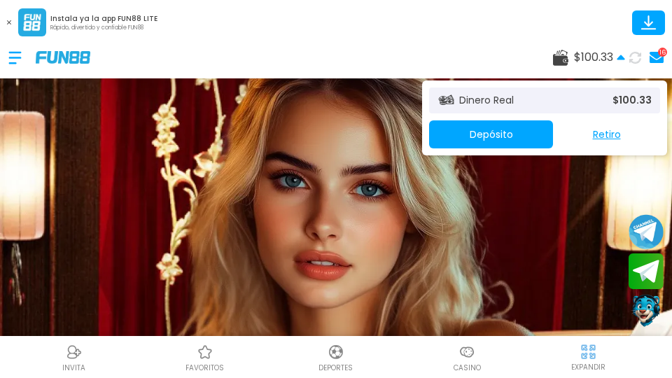
click at [610, 137] on button "Retiro" at bounding box center [606, 134] width 107 height 28
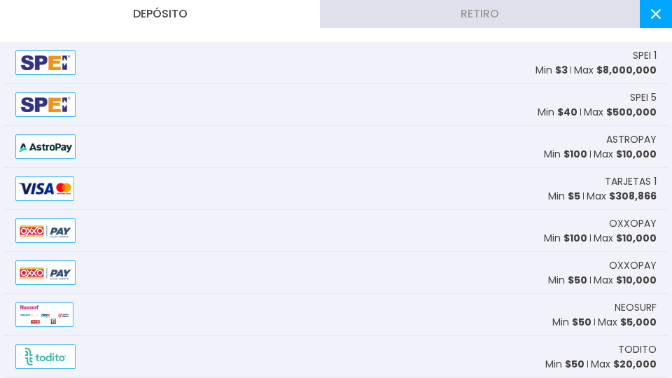
click at [610, 23] on button "Retiro" at bounding box center [480, 14] width 320 height 28
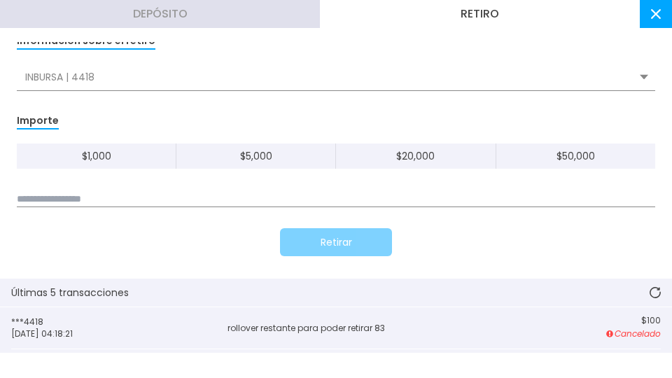
scroll to position [237, 0]
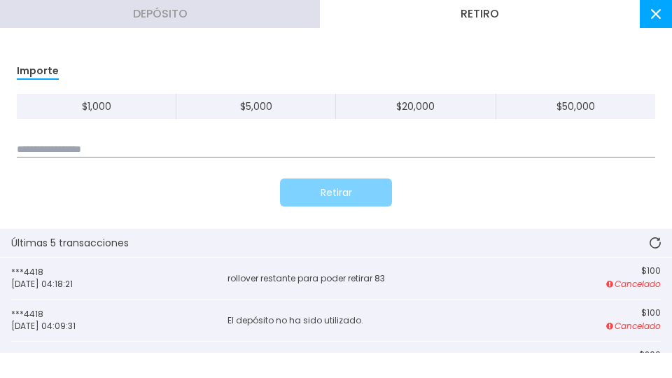
click at [297, 144] on input at bounding box center [336, 149] width 639 height 15
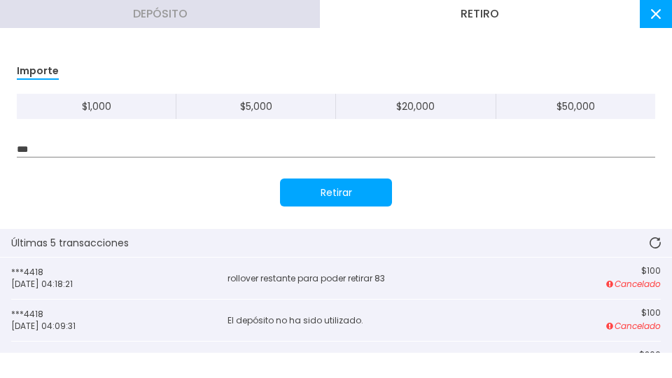
type input "***"
click button "Retirar" at bounding box center [336, 193] width 112 height 28
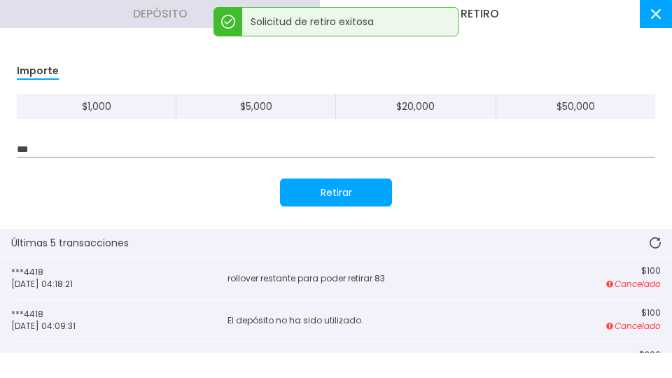
scroll to position [130, 0]
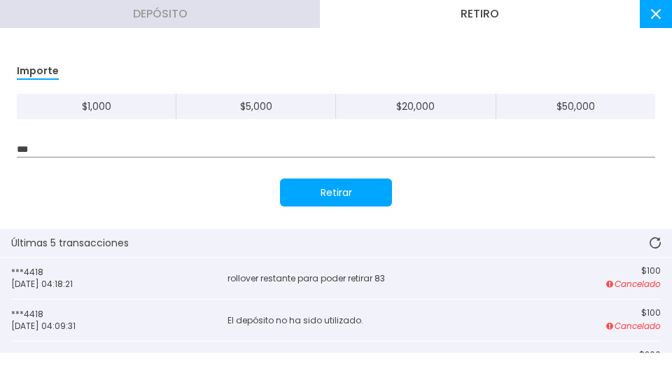
click at [654, 244] on icon at bounding box center [655, 242] width 11 height 11
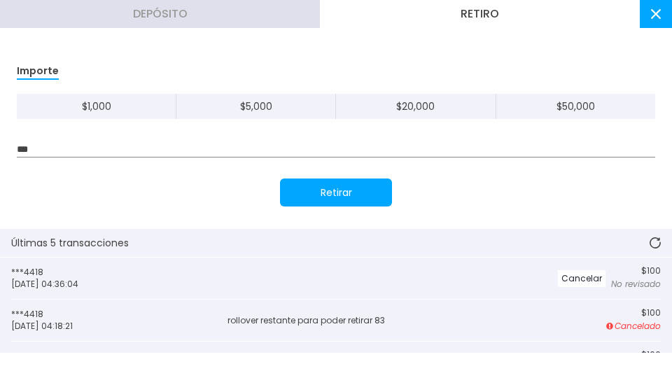
click at [654, 244] on icon at bounding box center [655, 242] width 11 height 11
click at [654, 244] on icon at bounding box center [655, 243] width 12 height 12
click at [654, 236] on button at bounding box center [656, 243] width 34 height 28
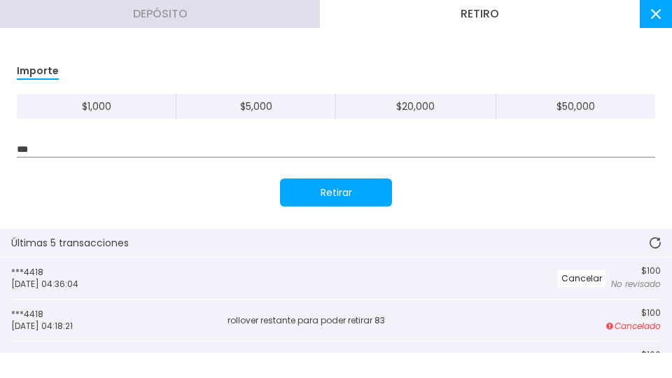
click at [654, 21] on button at bounding box center [656, 14] width 32 height 28
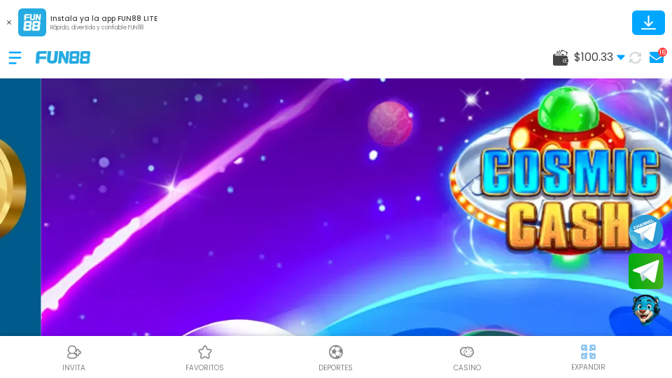
click at [632, 65] on button at bounding box center [635, 58] width 20 height 20
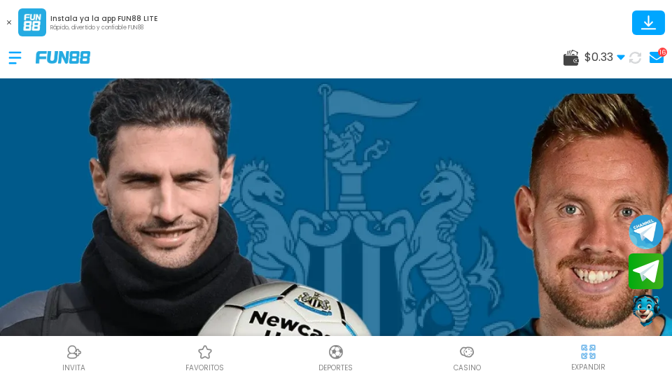
click at [585, 62] on span "$ 0.33" at bounding box center [605, 57] width 41 height 17
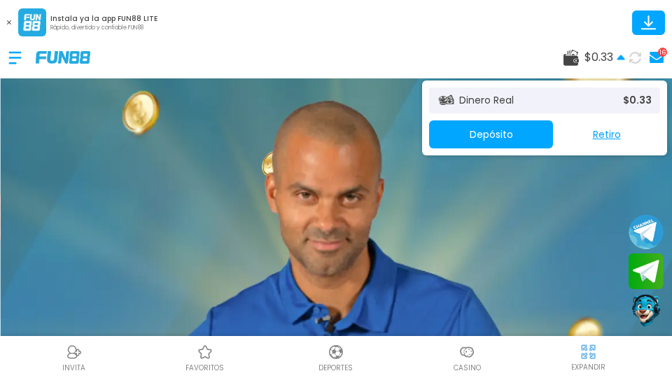
click at [597, 137] on button "Retiro" at bounding box center [606, 134] width 107 height 28
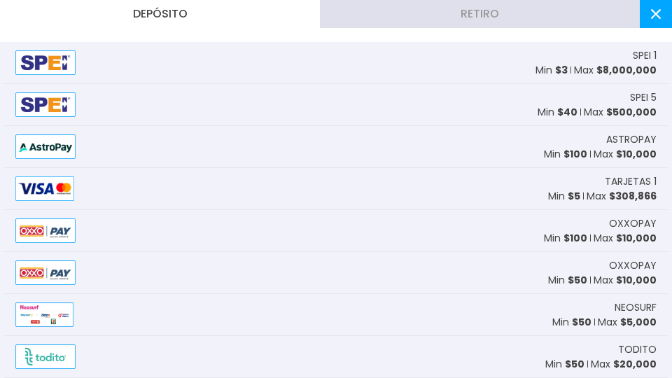
click at [597, 9] on button "Retiro" at bounding box center [480, 14] width 320 height 28
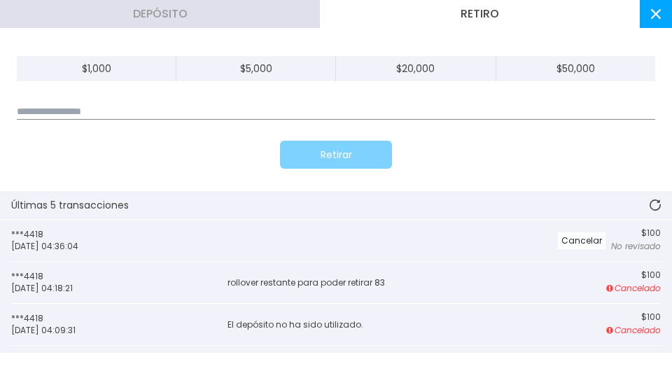
scroll to position [1787, 0]
click at [652, 208] on use at bounding box center [655, 205] width 11 height 11
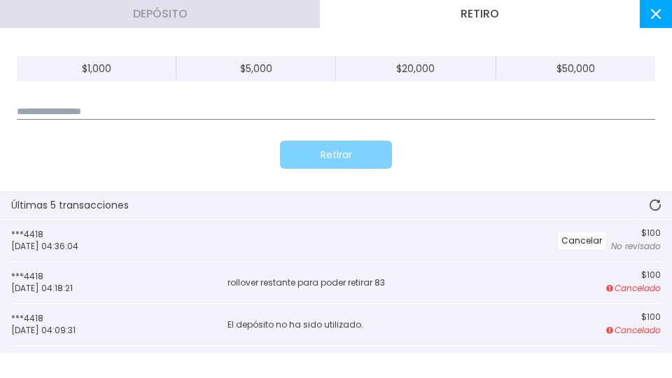
click at [652, 208] on use at bounding box center [655, 205] width 13 height 13
click at [652, 208] on use at bounding box center [655, 205] width 11 height 11
click at [652, 208] on icon at bounding box center [655, 205] width 11 height 11
click at [652, 208] on use at bounding box center [655, 205] width 11 height 11
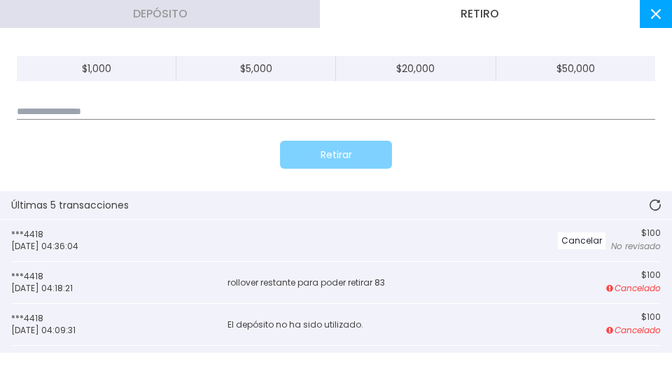
click at [652, 208] on use at bounding box center [655, 205] width 11 height 11
click at [651, 208] on icon at bounding box center [655, 205] width 11 height 11
click at [650, 216] on button at bounding box center [656, 205] width 34 height 28
click at [664, 208] on button at bounding box center [656, 205] width 34 height 28
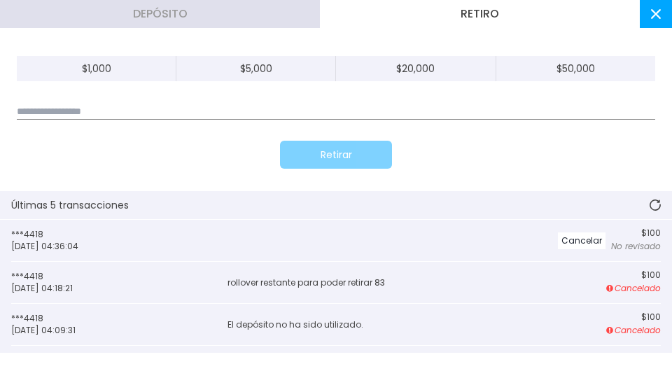
click at [664, 208] on button at bounding box center [656, 205] width 34 height 28
click at [655, 209] on button at bounding box center [656, 205] width 34 height 28
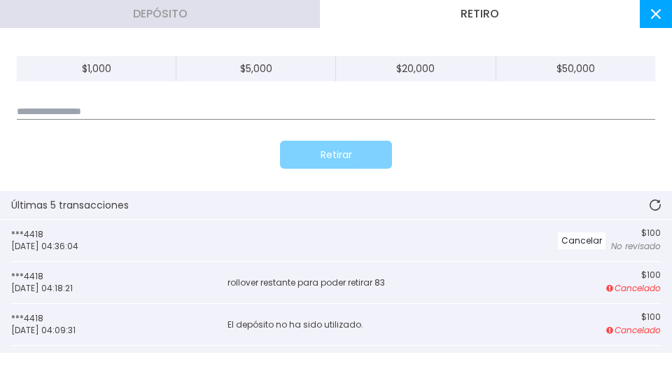
scroll to position [1535, 0]
click at [655, 0] on button at bounding box center [656, 14] width 32 height 28
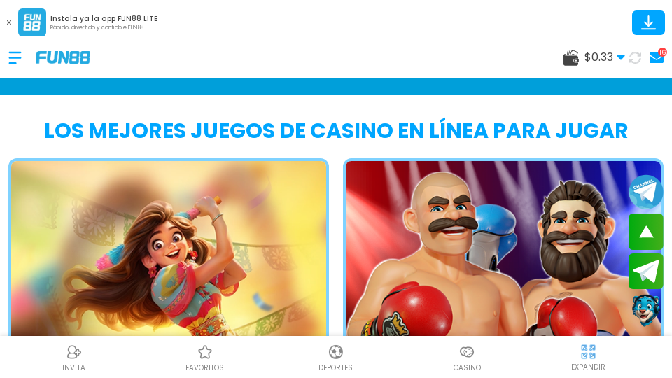
click at [640, 65] on button at bounding box center [635, 58] width 20 height 20
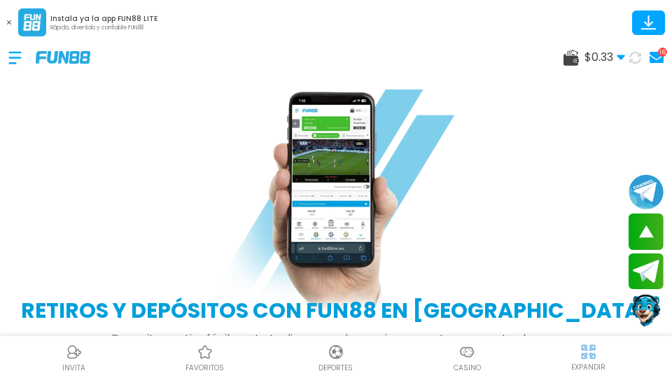
scroll to position [1914, 0]
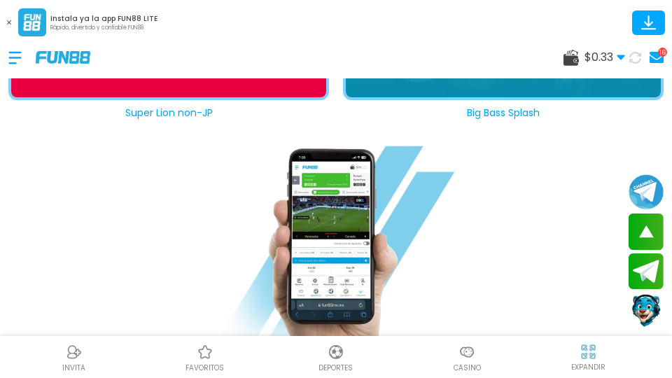
click at [598, 52] on span "$ 0.33" at bounding box center [605, 57] width 41 height 17
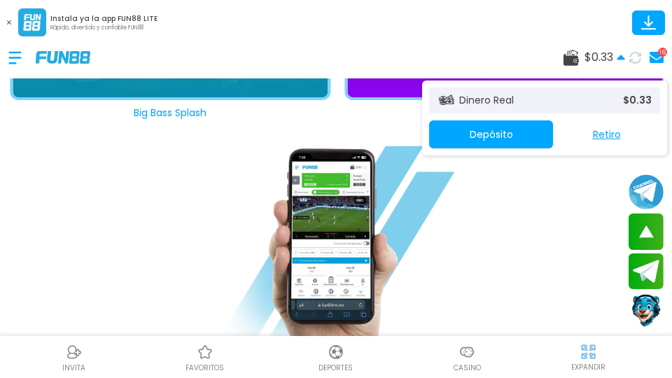
click at [598, 139] on button "Retiro" at bounding box center [606, 134] width 107 height 28
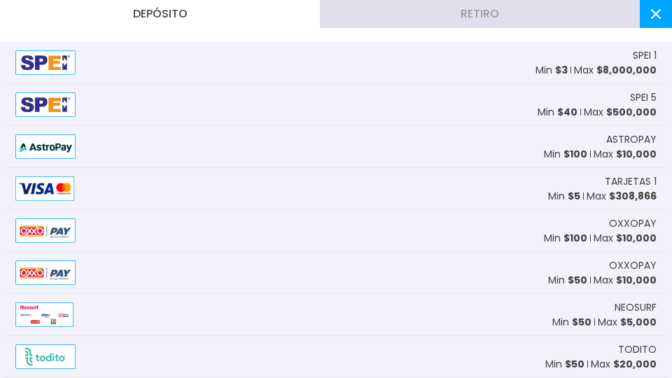
scroll to position [1881, 0]
click at [598, 15] on button "Retiro" at bounding box center [480, 14] width 320 height 28
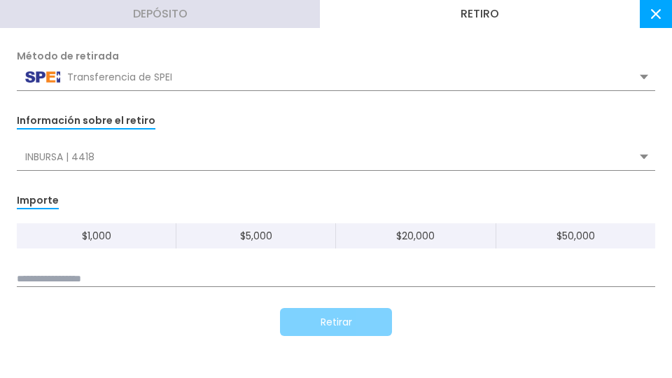
scroll to position [286, 0]
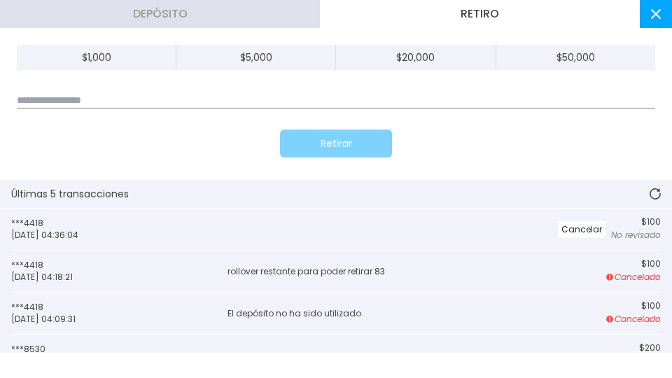
click at [650, 195] on use at bounding box center [655, 193] width 11 height 11
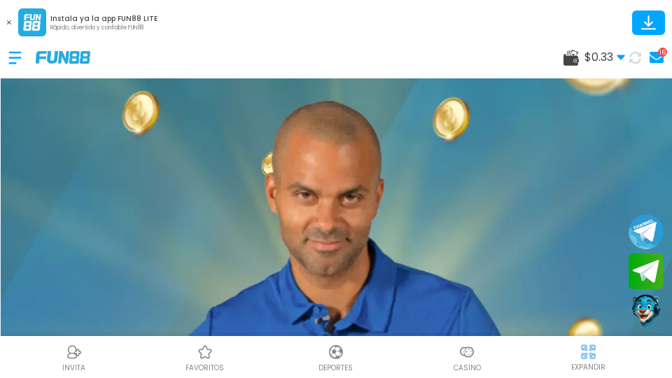
click at [604, 59] on span "$ 0.33" at bounding box center [605, 57] width 41 height 17
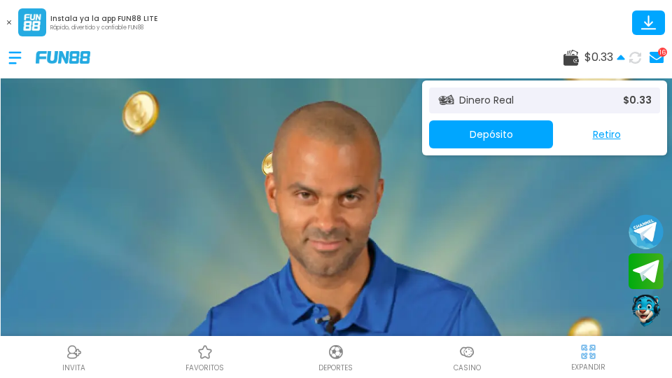
click at [604, 132] on button "Retiro" at bounding box center [606, 134] width 107 height 28
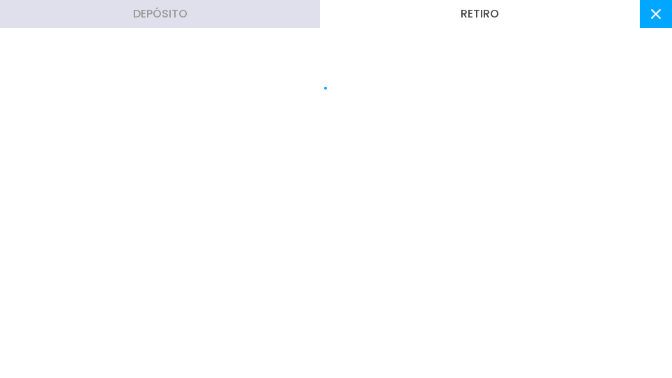
click at [604, 12] on button "Retiro" at bounding box center [480, 14] width 320 height 28
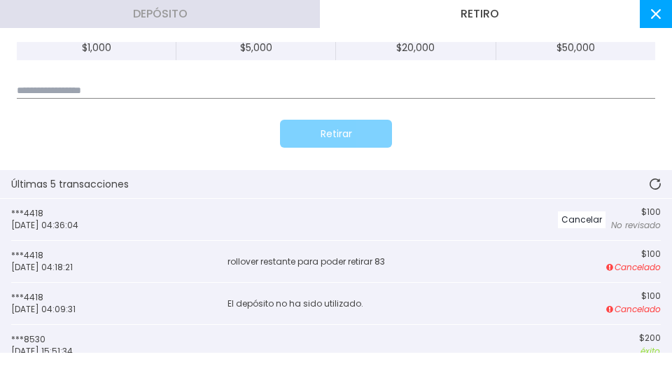
scroll to position [326, 0]
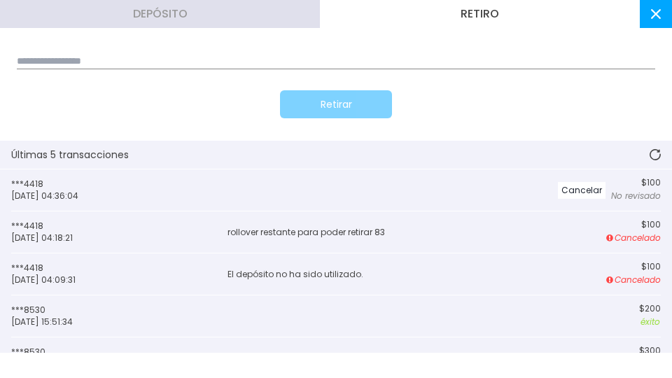
click at [657, 160] on button at bounding box center [656, 155] width 34 height 28
